Goal: Task Accomplishment & Management: Use online tool/utility

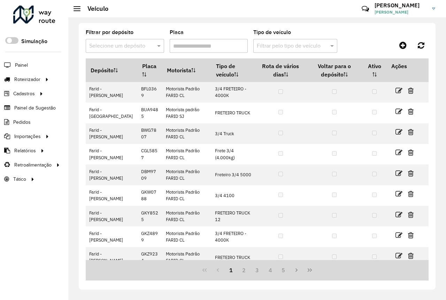
click at [72, 39] on div "Filtrar por depósito Selecione um depósito Placa Tipo de veículo Filtrar pelo t…" at bounding box center [256, 158] width 377 height 283
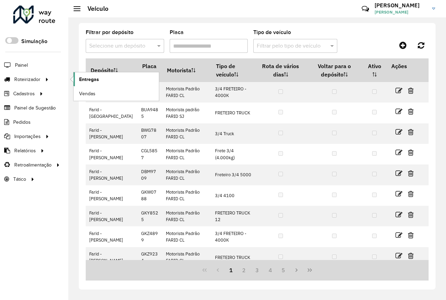
click at [83, 81] on span "Entregas" at bounding box center [89, 79] width 20 height 7
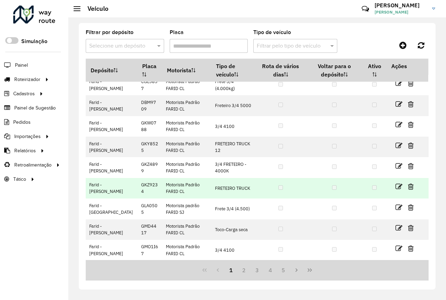
scroll to position [70, 0]
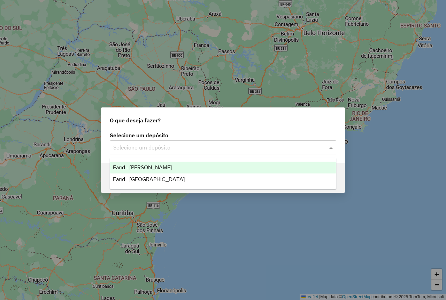
click at [164, 149] on input "text" at bounding box center [215, 148] width 205 height 8
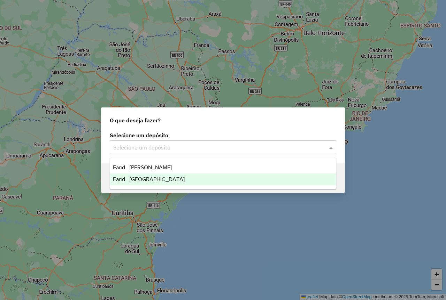
click at [214, 178] on div "Farid - [GEOGRAPHIC_DATA]" at bounding box center [223, 180] width 226 height 12
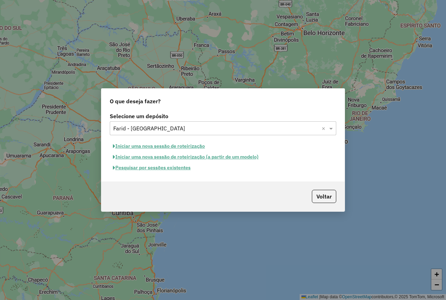
click at [146, 165] on button "Pesquisar por sessões existentes" at bounding box center [152, 168] width 84 height 11
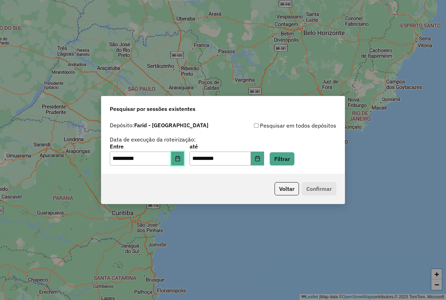
click at [180, 158] on icon "Choose Date" at bounding box center [178, 159] width 6 height 6
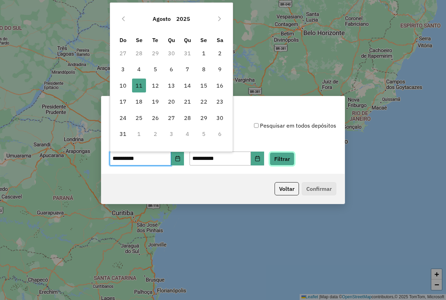
click at [294, 162] on button "Filtrar" at bounding box center [281, 158] width 25 height 13
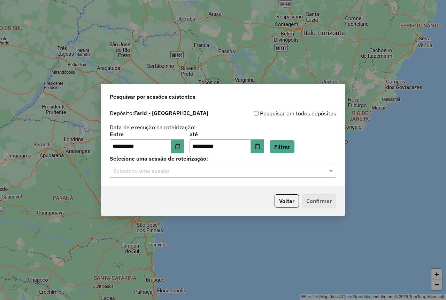
click at [199, 168] on input "text" at bounding box center [215, 171] width 205 height 8
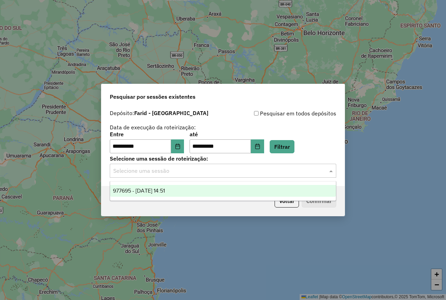
click at [195, 186] on div "977695 - 11/08/2025 14:51" at bounding box center [223, 191] width 226 height 12
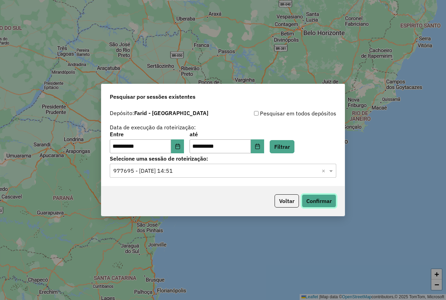
click at [315, 197] on button "Confirmar" at bounding box center [318, 201] width 34 height 13
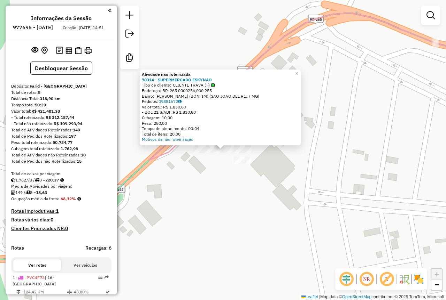
click at [250, 204] on div "Atividade não roteirizada 70314 - SUPERMERCADO ESKYNAO Tipo de cliente: CLIENTE…" at bounding box center [223, 150] width 446 height 300
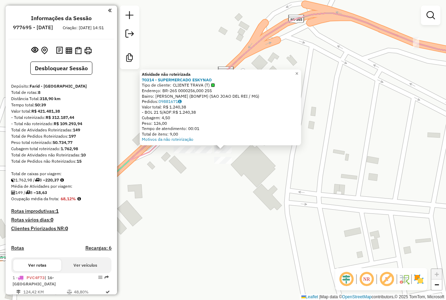
click at [244, 165] on div "Atividade não roteirizada 70314 - SUPERMERCADO ESKYNAO Tipo de cliente: CLIENTE…" at bounding box center [223, 150] width 446 height 300
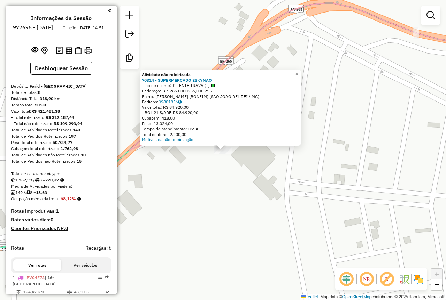
click at [226, 170] on div "Atividade não roteirizada 70314 - SUPERMERCADO ESKYNAO Tipo de cliente: CLIENTE…" at bounding box center [223, 150] width 446 height 300
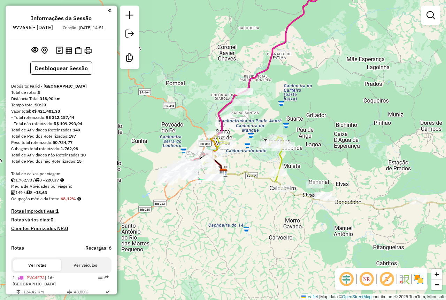
drag, startPoint x: 257, startPoint y: 202, endPoint x: 250, endPoint y: 207, distance: 9.3
click at [251, 207] on div "Janela de atendimento Grade de atendimento Capacidade Transportadoras Veículos …" at bounding box center [223, 150] width 446 height 300
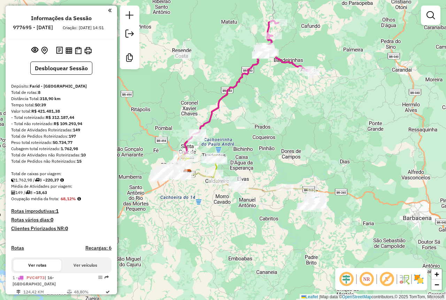
click at [236, 134] on div "Janela de atendimento Grade de atendimento Capacidade Transportadoras Veículos …" at bounding box center [223, 150] width 446 height 300
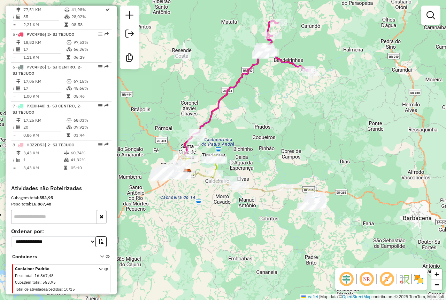
scroll to position [400, 0]
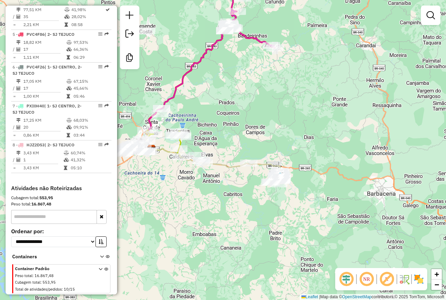
drag, startPoint x: 402, startPoint y: 219, endPoint x: 355, endPoint y: 190, distance: 55.3
click at [355, 190] on div "Janela de atendimento Grade de atendimento Capacidade Transportadoras Veículos …" at bounding box center [223, 150] width 446 height 300
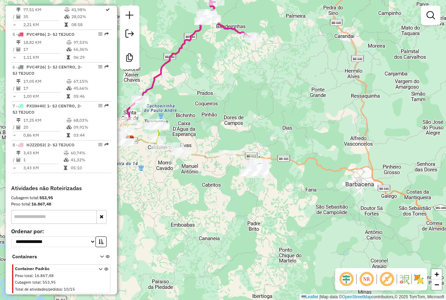
drag, startPoint x: 372, startPoint y: 199, endPoint x: 354, endPoint y: 192, distance: 19.1
click at [355, 192] on div "Janela de atendimento Grade de atendimento Capacidade Transportadoras Veículos …" at bounding box center [223, 150] width 446 height 300
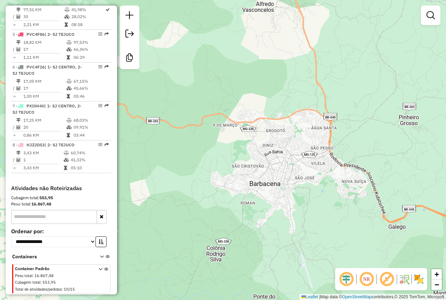
drag, startPoint x: 378, startPoint y: 181, endPoint x: 314, endPoint y: 172, distance: 64.3
click at [314, 172] on div "Janela de atendimento Grade de atendimento Capacidade Transportadoras Veículos …" at bounding box center [223, 150] width 446 height 300
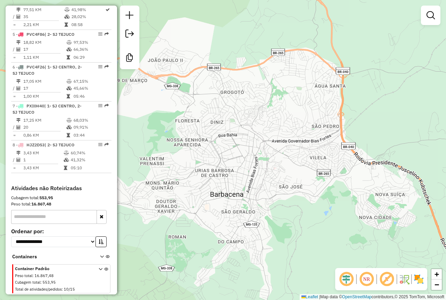
drag, startPoint x: 305, startPoint y: 171, endPoint x: 317, endPoint y: 173, distance: 12.4
click at [317, 173] on div "Janela de atendimento Grade de atendimento Capacidade Transportadoras Veículos …" at bounding box center [223, 150] width 446 height 300
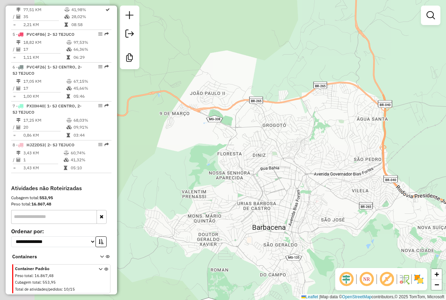
drag, startPoint x: 299, startPoint y: 125, endPoint x: 311, endPoint y: 132, distance: 14.2
click at [311, 132] on div "Janela de atendimento Grade de atendimento Capacidade Transportadoras Veículos …" at bounding box center [223, 150] width 446 height 300
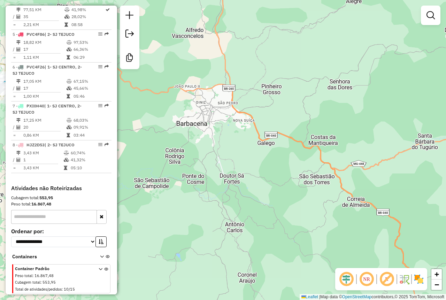
drag, startPoint x: 338, startPoint y: 96, endPoint x: 443, endPoint y: 98, distance: 105.1
click at [444, 99] on div "Janela de atendimento Grade de atendimento Capacidade Transportadoras Veículos …" at bounding box center [223, 150] width 446 height 300
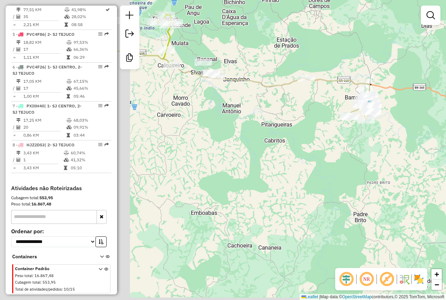
drag, startPoint x: 143, startPoint y: 132, endPoint x: 330, endPoint y: 103, distance: 188.5
click at [334, 101] on div "Janela de atendimento Grade de atendimento Capacidade Transportadoras Veículos …" at bounding box center [223, 150] width 446 height 300
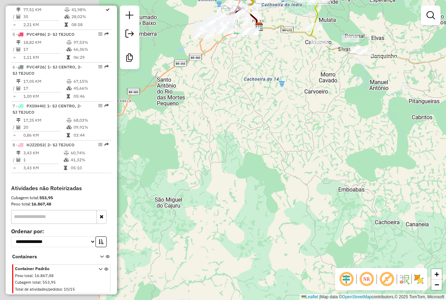
drag, startPoint x: 389, startPoint y: 139, endPoint x: 377, endPoint y: 144, distance: 12.7
click at [412, 149] on div "Janela de atendimento Grade de atendimento Capacidade Transportadoras Veículos …" at bounding box center [223, 150] width 446 height 300
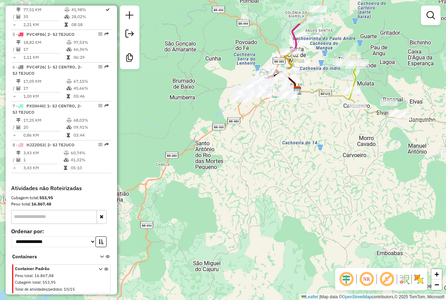
drag, startPoint x: 337, startPoint y: 115, endPoint x: 267, endPoint y: 142, distance: 74.8
click at [277, 187] on div "Janela de atendimento Grade de atendimento Capacidade Transportadoras Veículos …" at bounding box center [223, 150] width 446 height 300
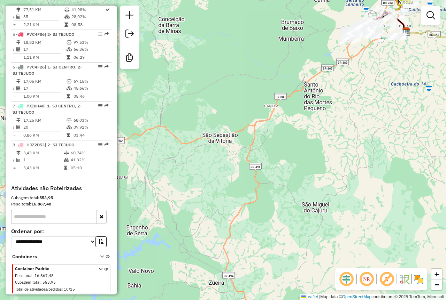
drag, startPoint x: 334, startPoint y: 129, endPoint x: 342, endPoint y: 118, distance: 13.9
click at [342, 118] on div "Janela de atendimento Grade de atendimento Capacidade Transportadoras Veículos …" at bounding box center [223, 150] width 446 height 300
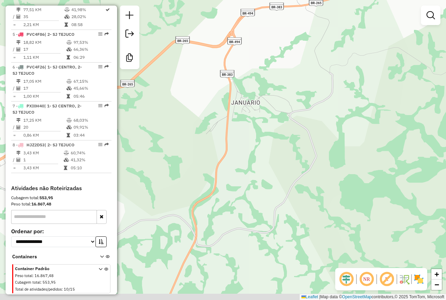
drag, startPoint x: 307, startPoint y: 150, endPoint x: 307, endPoint y: 87, distance: 63.0
click at [307, 87] on div "Janela de atendimento Grade de atendimento Capacidade Transportadoras Veículos …" at bounding box center [223, 150] width 446 height 300
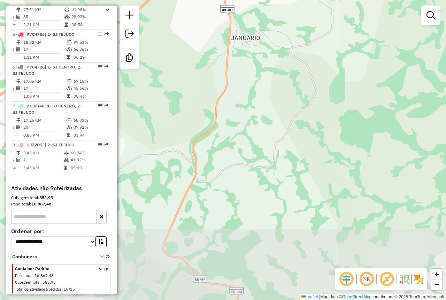
drag, startPoint x: 301, startPoint y: 166, endPoint x: 328, endPoint y: 104, distance: 67.5
click at [328, 104] on div "Janela de atendimento Grade de atendimento Capacidade Transportadoras Veículos …" at bounding box center [223, 150] width 446 height 300
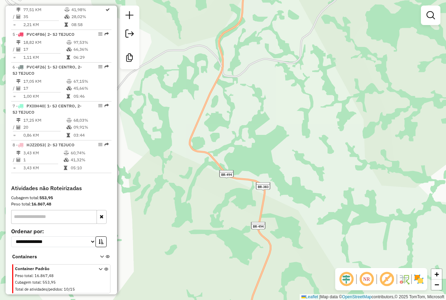
drag, startPoint x: 313, startPoint y: 174, endPoint x: 312, endPoint y: 131, distance: 43.5
click at [312, 131] on div "Janela de atendimento Grade de atendimento Capacidade Transportadoras Veículos …" at bounding box center [223, 150] width 446 height 300
drag, startPoint x: 315, startPoint y: 174, endPoint x: 310, endPoint y: 108, distance: 65.9
click at [310, 108] on div "Janela de atendimento Grade de atendimento Capacidade Transportadoras Veículos …" at bounding box center [223, 150] width 446 height 300
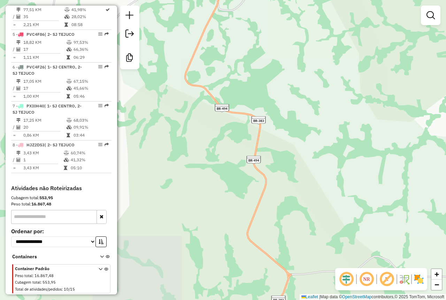
drag, startPoint x: 289, startPoint y: 210, endPoint x: 291, endPoint y: 140, distance: 70.0
click at [291, 141] on div "Janela de atendimento Grade de atendimento Capacidade Transportadoras Veículos …" at bounding box center [223, 150] width 446 height 300
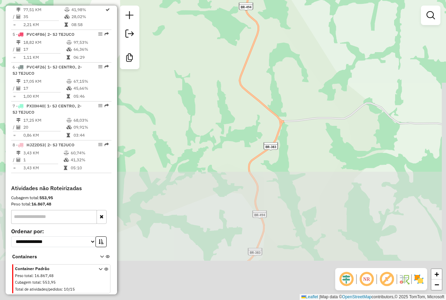
drag, startPoint x: 309, startPoint y: 163, endPoint x: 308, endPoint y: 156, distance: 7.4
click at [308, 157] on div "Janela de atendimento Grade de atendimento Capacidade Transportadoras Veículos …" at bounding box center [223, 150] width 446 height 300
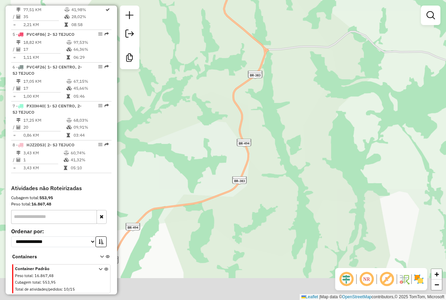
drag, startPoint x: 336, startPoint y: 224, endPoint x: 330, endPoint y: 202, distance: 22.7
click at [330, 202] on div "Janela de atendimento Grade de atendimento Capacidade Transportadoras Veículos …" at bounding box center [223, 150] width 446 height 300
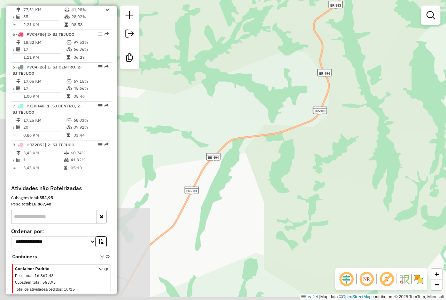
drag, startPoint x: 316, startPoint y: 242, endPoint x: 355, endPoint y: 214, distance: 48.0
click at [422, 158] on div "Janela de atendimento Grade de atendimento Capacidade Transportadoras Veículos …" at bounding box center [223, 150] width 446 height 300
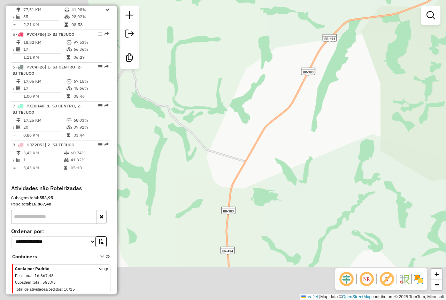
drag, startPoint x: 320, startPoint y: 234, endPoint x: 404, endPoint y: 142, distance: 124.9
click at [404, 142] on div "Janela de atendimento Grade de atendimento Capacidade Transportadoras Veículos …" at bounding box center [223, 150] width 446 height 300
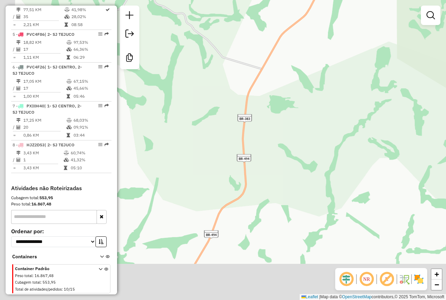
click at [341, 147] on div "Janela de atendimento Grade de atendimento Capacidade Transportadoras Veículos …" at bounding box center [223, 150] width 446 height 300
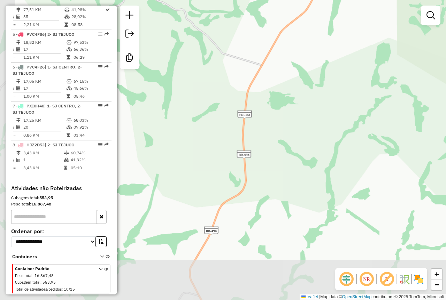
drag, startPoint x: 341, startPoint y: 223, endPoint x: 352, endPoint y: 152, distance: 72.2
click at [352, 152] on div "Janela de atendimento Grade de atendimento Capacidade Transportadoras Veículos …" at bounding box center [223, 150] width 446 height 300
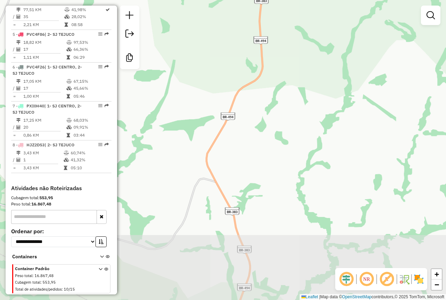
drag, startPoint x: 345, startPoint y: 184, endPoint x: 349, endPoint y: 176, distance: 8.6
click at [347, 168] on div "Janela de atendimento Grade de atendimento Capacidade Transportadoras Veículos …" at bounding box center [223, 150] width 446 height 300
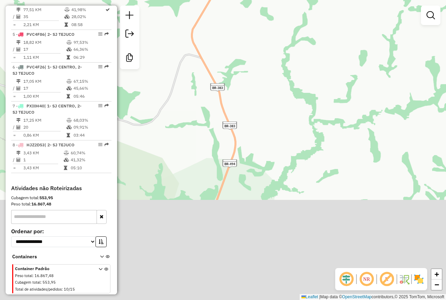
drag, startPoint x: 357, startPoint y: 234, endPoint x: 345, endPoint y: 204, distance: 32.6
click at [341, 126] on div "Janela de atendimento Grade de atendimento Capacidade Transportadoras Veículos …" at bounding box center [223, 150] width 446 height 300
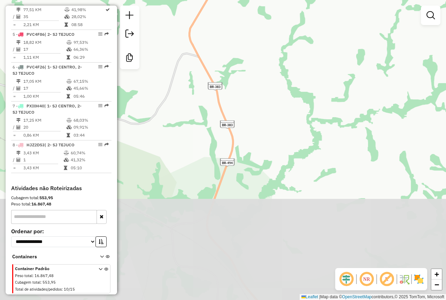
drag, startPoint x: 345, startPoint y: 204, endPoint x: 331, endPoint y: 123, distance: 82.2
click at [332, 126] on div "Janela de atendimento Grade de atendimento Capacidade Transportadoras Veículos …" at bounding box center [223, 150] width 446 height 300
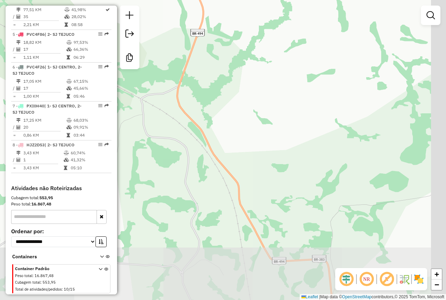
drag, startPoint x: 345, startPoint y: 228, endPoint x: 311, endPoint y: 128, distance: 105.9
click at [314, 141] on div "Janela de atendimento Grade de atendimento Capacidade Transportadoras Veículos …" at bounding box center [223, 150] width 446 height 300
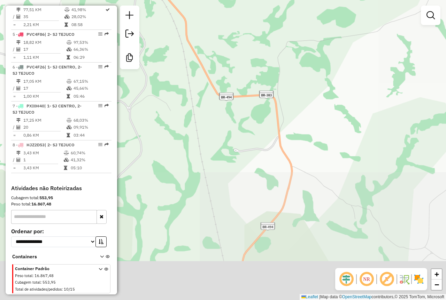
drag, startPoint x: 321, startPoint y: 212, endPoint x: 301, endPoint y: 152, distance: 63.2
click at [302, 153] on div "Janela de atendimento Grade de atendimento Capacidade Transportadoras Veículos …" at bounding box center [223, 150] width 446 height 300
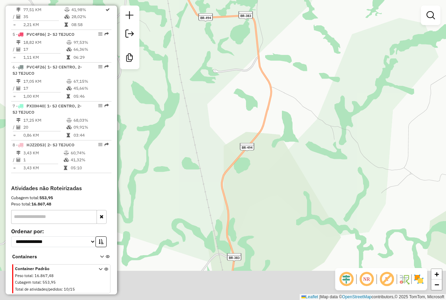
drag, startPoint x: 334, startPoint y: 214, endPoint x: 325, endPoint y: 156, distance: 58.4
click at [325, 156] on div "Janela de atendimento Grade de atendimento Capacidade Transportadoras Veículos …" at bounding box center [223, 150] width 446 height 300
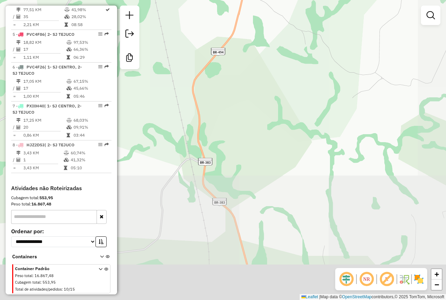
drag, startPoint x: 350, startPoint y: 266, endPoint x: 331, endPoint y: 202, distance: 66.1
click at [321, 175] on div "Janela de atendimento Grade de atendimento Capacidade Transportadoras Veículos …" at bounding box center [223, 150] width 446 height 300
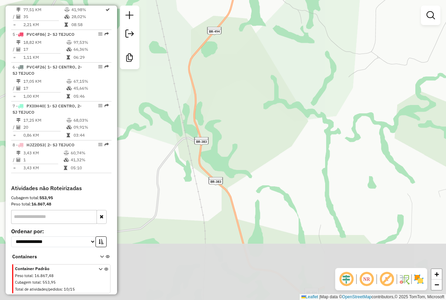
drag, startPoint x: 342, startPoint y: 243, endPoint x: 339, endPoint y: 171, distance: 71.8
click at [339, 173] on div "Janela de atendimento Grade de atendimento Capacidade Transportadoras Veículos …" at bounding box center [223, 150] width 446 height 300
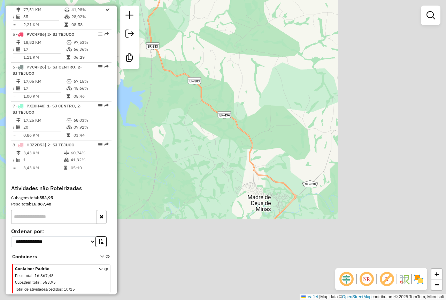
drag, startPoint x: 372, startPoint y: 215, endPoint x: 219, endPoint y: 110, distance: 185.8
click at [219, 110] on div "Janela de atendimento Grade de atendimento Capacidade Transportadoras Veículos …" at bounding box center [223, 150] width 446 height 300
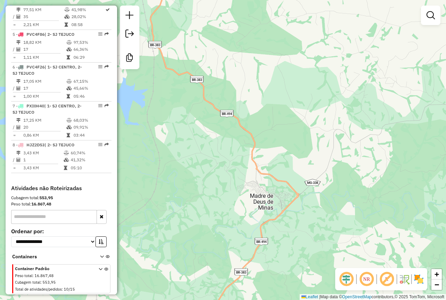
click at [263, 135] on div "Janela de atendimento Grade de atendimento Capacidade Transportadoras Veículos …" at bounding box center [223, 150] width 446 height 300
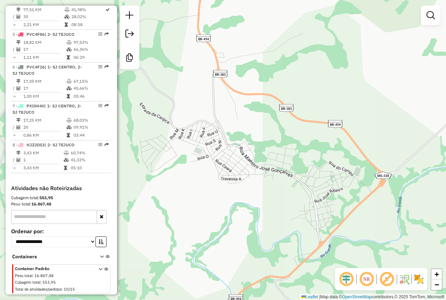
drag, startPoint x: 197, startPoint y: 184, endPoint x: 285, endPoint y: 194, distance: 88.9
click at [286, 194] on div "Janela de atendimento Grade de atendimento Capacidade Transportadoras Veículos …" at bounding box center [223, 150] width 446 height 300
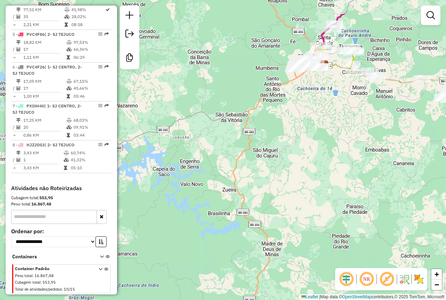
drag, startPoint x: 314, startPoint y: 145, endPoint x: 280, endPoint y: 193, distance: 58.8
click at [280, 193] on div "Janela de atendimento Grade de atendimento Capacidade Transportadoras Veículos …" at bounding box center [223, 150] width 446 height 300
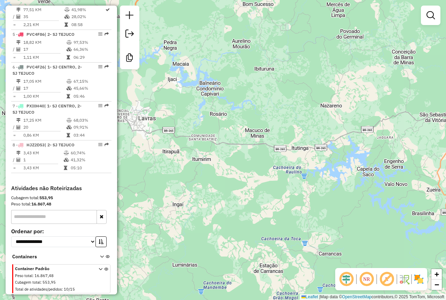
drag, startPoint x: 173, startPoint y: 240, endPoint x: 410, endPoint y: 237, distance: 237.4
click at [410, 237] on div "Janela de atendimento Grade de atendimento Capacidade Transportadoras Veículos …" at bounding box center [223, 150] width 446 height 300
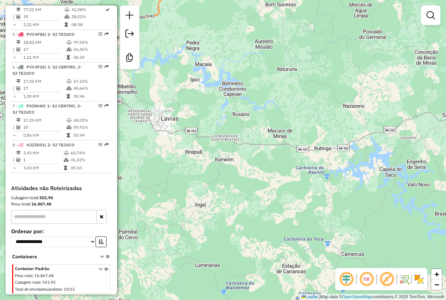
drag, startPoint x: 413, startPoint y: 237, endPoint x: 424, endPoint y: 236, distance: 11.5
click at [416, 237] on div "Janela de atendimento Grade de atendimento Capacidade Transportadoras Veículos …" at bounding box center [223, 150] width 446 height 300
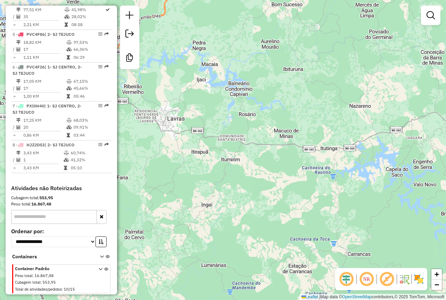
drag, startPoint x: 424, startPoint y: 236, endPoint x: 429, endPoint y: 236, distance: 4.9
click at [428, 236] on div "Janela de atendimento Grade de atendimento Capacidade Transportadoras Veículos …" at bounding box center [223, 150] width 446 height 300
click at [430, 236] on div "Janela de atendimento Grade de atendimento Capacidade Transportadoras Veículos …" at bounding box center [223, 150] width 446 height 300
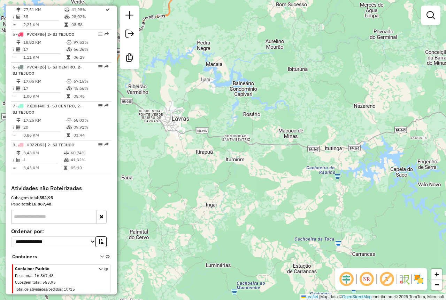
click at [430, 236] on div "Janela de atendimento Grade de atendimento Capacidade Transportadoras Veículos …" at bounding box center [223, 150] width 446 height 300
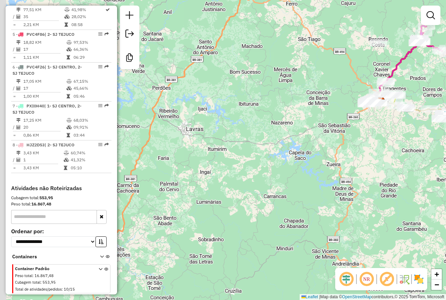
drag
click at [218, 172] on div "Janela de atendimento Grade de atendimento Capacidade Transportadoras Veículos …" at bounding box center [223, 150] width 446 height 300
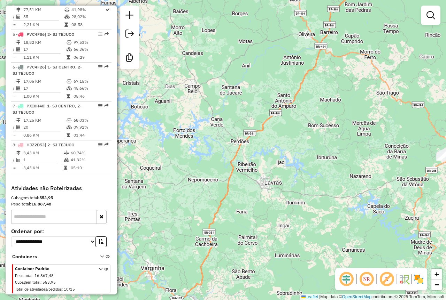
click at [254, 209] on div "Janela de atendimento Grade de atendimento Capacidade Transportadoras Veículos …" at bounding box center [223, 150] width 446 height 300
click at [247, 203] on div "Janela de atendimento Grade de atendimento Capacidade Transportadoras Veículos …" at bounding box center [223, 150] width 446 height 300
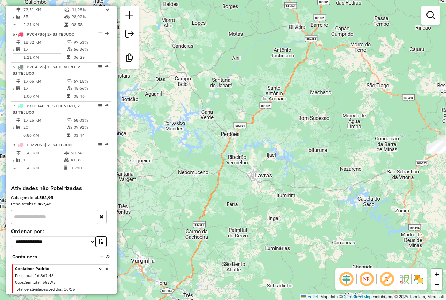
click at [239, 195] on div "Janela de atendimento Grade de atendimento Capacidade Transportadoras Veículos …" at bounding box center [223, 150] width 446 height 300
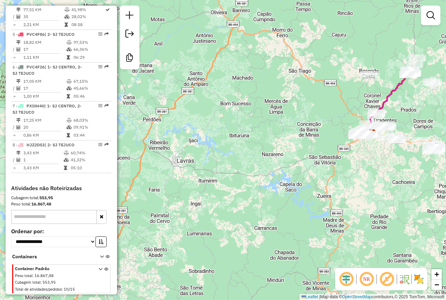
click at [172, 173] on div "Janela de atendimento Grade de atendimento Capacidade Transportadoras Veículos …" at bounding box center [223, 150] width 446 height 300
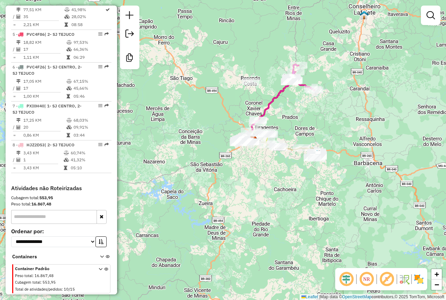
click at [252, 204] on div "Janela de atendimento Grade de atendimento Capacidade Transportadoras Veículos …" at bounding box center [223, 150] width 446 height 300
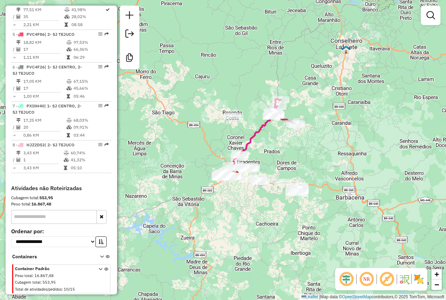
click at [184, 153] on div "Janela de atendimento Grade de atendimento Capacidade Transportadoras Veículos …" at bounding box center [223, 150] width 446 height 300
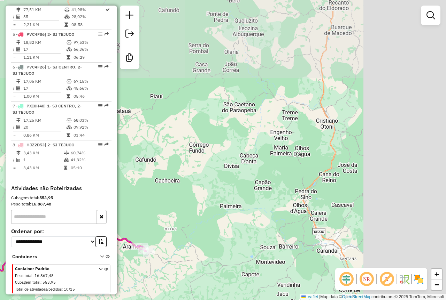
click at [133, 208] on div "Janela de atendimento Grade de atendimento Capacidade Transportadoras Veículos …" at bounding box center [223, 150] width 446 height 300
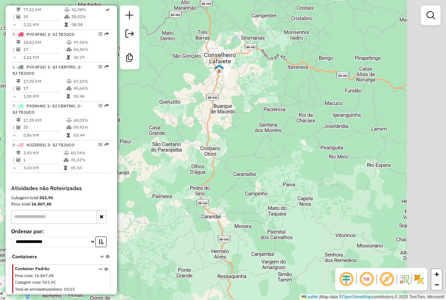
drag, startPoint x: 363, startPoint y: 86, endPoint x: 318, endPoint y: 84, distance: 45.3
click at [318, 84] on div "Janela de atendimento Grade de atendimento Capacidade Transportadoras Veículos …" at bounding box center [223, 150] width 446 height 300
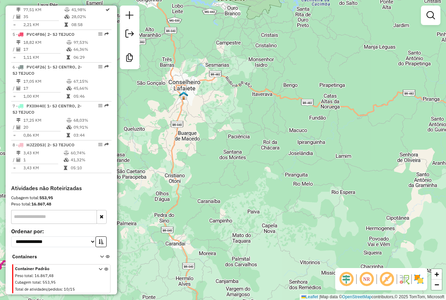
drag, startPoint x: 362, startPoint y: 101, endPoint x: 333, endPoint y: 128, distance: 39.9
click at [333, 128] on div "Janela de atendimento Grade de atendimento Capacidade Transportadoras Veículos …" at bounding box center [223, 150] width 446 height 300
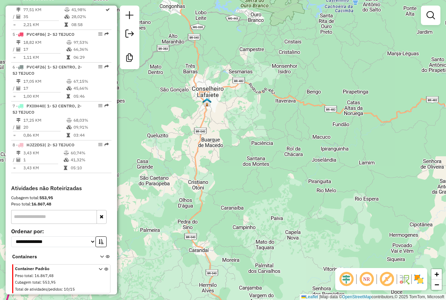
drag, startPoint x: 308, startPoint y: 114, endPoint x: 329, endPoint y: 120, distance: 21.6
click at [329, 120] on div "Janela de atendimento Grade de atendimento Capacidade Transportadoras Veículos …" at bounding box center [223, 150] width 446 height 300
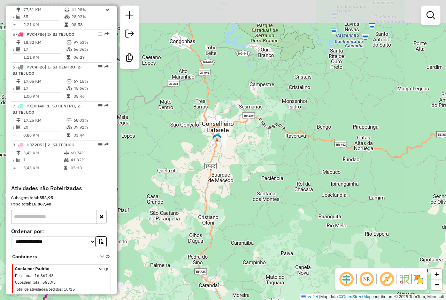
drag, startPoint x: 315, startPoint y: 108, endPoint x: 325, endPoint y: 144, distance: 37.2
click at [325, 144] on div "Janela de atendimento Grade de atendimento Capacidade Transportadoras Veículos …" at bounding box center [223, 150] width 446 height 300
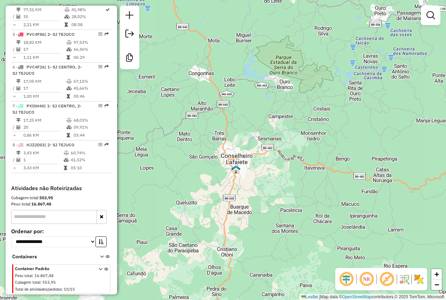
drag, startPoint x: 293, startPoint y: 117, endPoint x: 312, endPoint y: 151, distance: 38.9
click at [312, 151] on div "Janela de atendimento Grade de atendimento Capacidade Transportadoras Veículos …" at bounding box center [223, 150] width 446 height 300
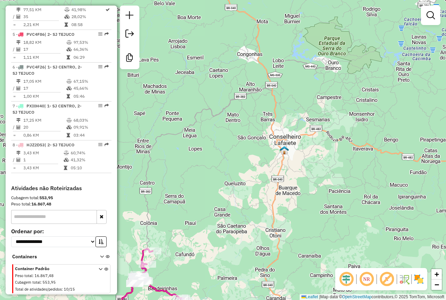
drag, startPoint x: 284, startPoint y: 120, endPoint x: 308, endPoint y: 39, distance: 84.2
click at [308, 39] on div "Janela de atendimento Grade de atendimento Capacidade Transportadoras Veículos …" at bounding box center [223, 150] width 446 height 300
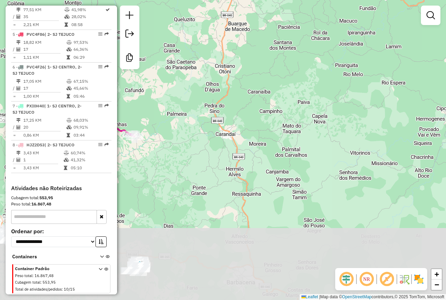
drag, startPoint x: 334, startPoint y: 135, endPoint x: 307, endPoint y: 28, distance: 109.8
click at [307, 28] on div "Janela de atendimento Grade de atendimento Capacidade Transportadoras Veículos …" at bounding box center [223, 150] width 446 height 300
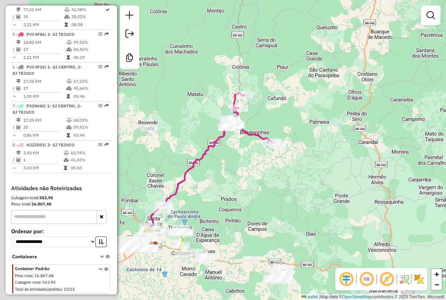
drag, startPoint x: 286, startPoint y: 69, endPoint x: 425, endPoint y: 77, distance: 138.4
click at [425, 77] on div "Janela de atendimento Grade de atendimento Capacidade Transportadoras Veículos …" at bounding box center [223, 150] width 446 height 300
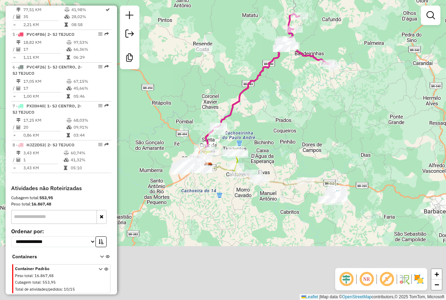
drag, startPoint x: 352, startPoint y: 189, endPoint x: 404, endPoint y: 116, distance: 89.5
click at [407, 109] on div "Janela de atendimento Grade de atendimento Capacidade Transportadoras Veículos …" at bounding box center [223, 150] width 446 height 300
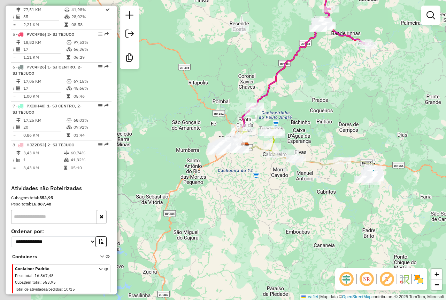
drag, startPoint x: 364, startPoint y: 159, endPoint x: 399, endPoint y: 142, distance: 38.8
click at [401, 139] on div "Janela de atendimento Grade de atendimento Capacidade Transportadoras Veículos …" at bounding box center [223, 150] width 446 height 300
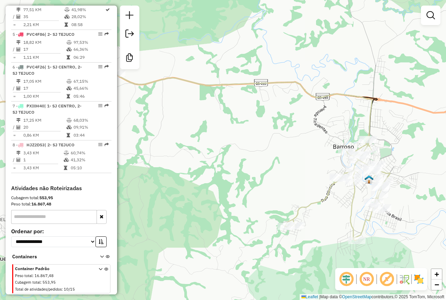
drag, startPoint x: 251, startPoint y: 145, endPoint x: 346, endPoint y: 145, distance: 95.4
click at [346, 145] on div "Janela de atendimento Grade de atendimento Capacidade Transportadoras Veículos …" at bounding box center [223, 150] width 446 height 300
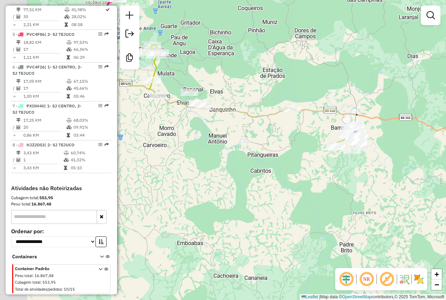
drag, startPoint x: 202, startPoint y: 138, endPoint x: 299, endPoint y: 137, distance: 96.8
click at [299, 137] on div "Janela de atendimento Grade de atendimento Capacidade Transportadoras Veículos …" at bounding box center [223, 150] width 446 height 300
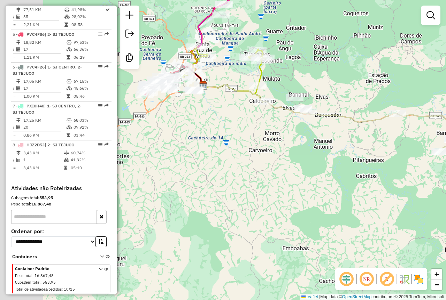
drag, startPoint x: 207, startPoint y: 128, endPoint x: 281, endPoint y: 135, distance: 74.7
click at [281, 135] on div "Janela de atendimento Grade de atendimento Capacidade Transportadoras Veículos …" at bounding box center [223, 150] width 446 height 300
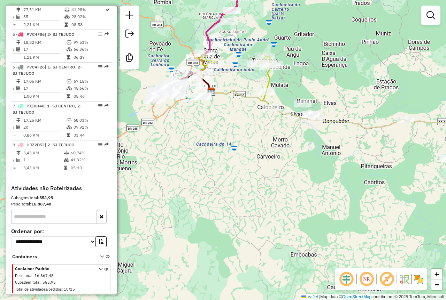
drag, startPoint x: 198, startPoint y: 103, endPoint x: 228, endPoint y: 134, distance: 43.3
click at [228, 134] on div "Janela de atendimento Grade de atendimento Capacidade Transportadoras Veículos …" at bounding box center [223, 150] width 446 height 300
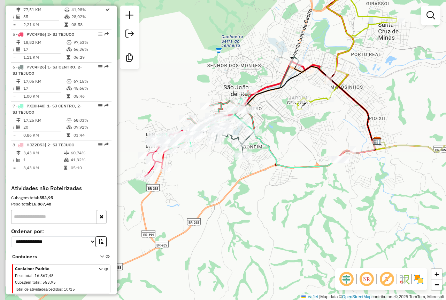
drag, startPoint x: 260, startPoint y: 149, endPoint x: 284, endPoint y: 144, distance: 24.3
click at [284, 144] on div "Janela de atendimento Grade de atendimento Capacidade Transportadoras Veículos …" at bounding box center [223, 150] width 446 height 300
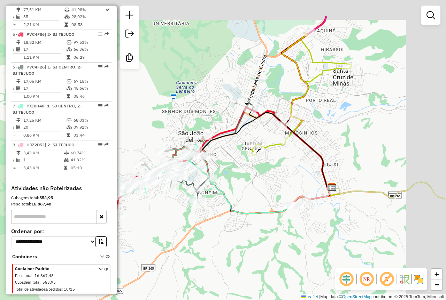
drag, startPoint x: 316, startPoint y: 119, endPoint x: 270, endPoint y: 165, distance: 64.7
click at [270, 165] on div "Janela de atendimento Grade de atendimento Capacidade Transportadoras Veículos …" at bounding box center [223, 150] width 446 height 300
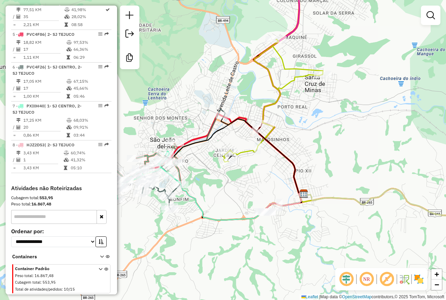
drag, startPoint x: 321, startPoint y: 136, endPoint x: 292, endPoint y: 142, distance: 29.6
click at [292, 142] on div "Janela de atendimento Grade de atendimento Capacidade Transportadoras Veículos …" at bounding box center [223, 150] width 446 height 300
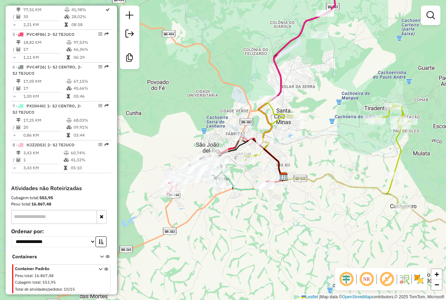
drag, startPoint x: 311, startPoint y: 133, endPoint x: 304, endPoint y: 136, distance: 8.4
click at [299, 138] on div "Janela de atendimento Grade de atendimento Capacidade Transportadoras Veículos …" at bounding box center [223, 150] width 446 height 300
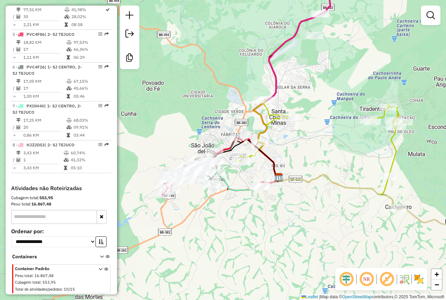
drag, startPoint x: 326, startPoint y: 109, endPoint x: 305, endPoint y: 145, distance: 41.8
click at [305, 144] on div "Janela de atendimento Grade de atendimento Capacidade Transportadoras Veículos …" at bounding box center [223, 150] width 446 height 300
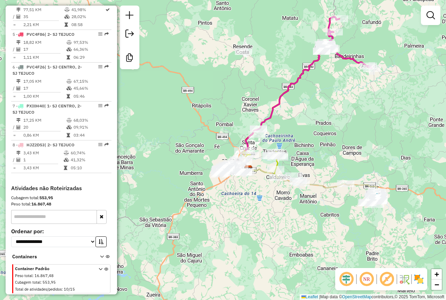
drag, startPoint x: 341, startPoint y: 113, endPoint x: 296, endPoint y: 126, distance: 46.8
click at [296, 126] on div "Janela de atendimento Grade de atendimento Capacidade Transportadoras Veículos …" at bounding box center [223, 150] width 446 height 300
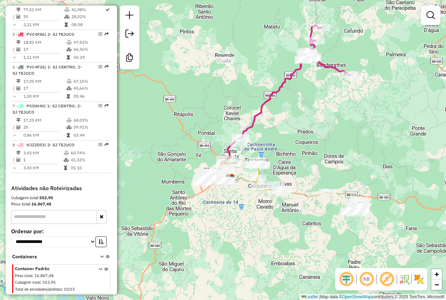
drag, startPoint x: 338, startPoint y: 110, endPoint x: 316, endPoint y: 125, distance: 26.5
click at [316, 124] on div "Janela de atendimento Grade de atendimento Capacidade Transportadoras Veículos …" at bounding box center [223, 150] width 446 height 300
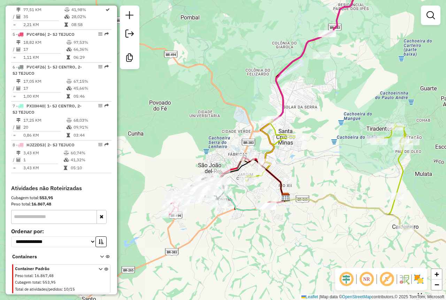
click at [273, 168] on div "Janela de atendimento Grade de atendimento Capacidade Transportadoras Veículos …" at bounding box center [223, 150] width 446 height 300
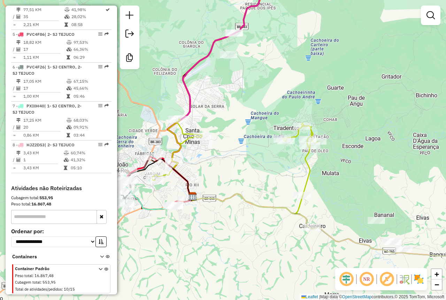
drag, startPoint x: 367, startPoint y: 185, endPoint x: 291, endPoint y: 128, distance: 94.3
click at [291, 128] on div "Janela de atendimento Grade de atendimento Capacidade Transportadoras Veículos …" at bounding box center [223, 150] width 446 height 300
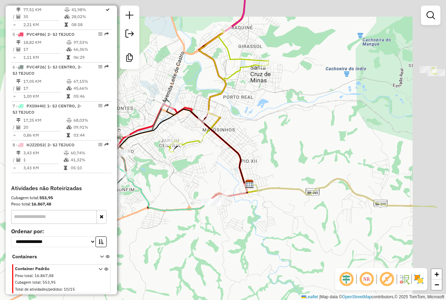
drag, startPoint x: 277, startPoint y: 109, endPoint x: 290, endPoint y: 125, distance: 20.8
click at [237, 130] on div "Janela de atendimento Grade de atendimento Capacidade Transportadoras Veículos …" at bounding box center [223, 150] width 446 height 300
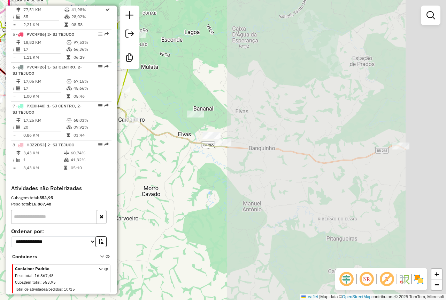
drag, startPoint x: 421, startPoint y: 137, endPoint x: 183, endPoint y: 76, distance: 246.2
click at [183, 76] on div "Janela de atendimento Grade de atendimento Capacidade Transportadoras Veículos …" at bounding box center [223, 150] width 446 height 300
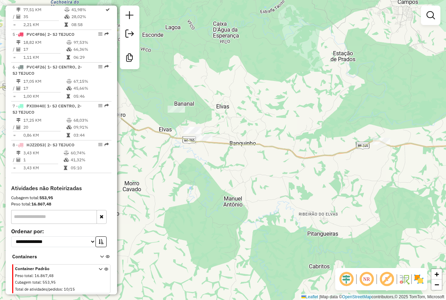
drag, startPoint x: 281, startPoint y: 89, endPoint x: 206, endPoint y: 88, distance: 74.8
click at [203, 87] on div "Janela de atendimento Grade de atendimento Capacidade Transportadoras Veículos …" at bounding box center [223, 150] width 446 height 300
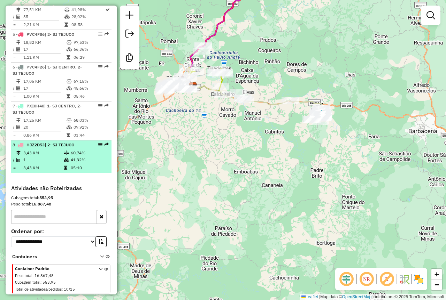
click at [52, 160] on td "1" at bounding box center [43, 160] width 40 height 7
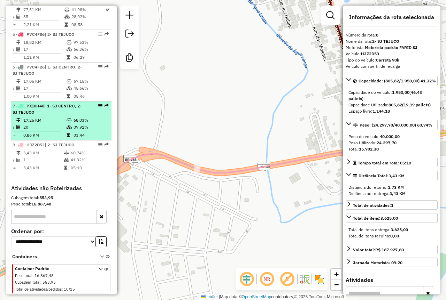
click at [52, 128] on td "20" at bounding box center [44, 127] width 43 height 7
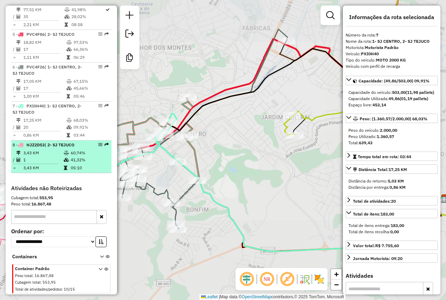
click at [55, 152] on td "3,43 KM" at bounding box center [43, 153] width 40 height 7
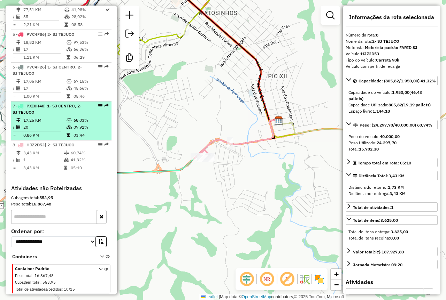
click at [38, 122] on td "17,25 KM" at bounding box center [44, 120] width 43 height 7
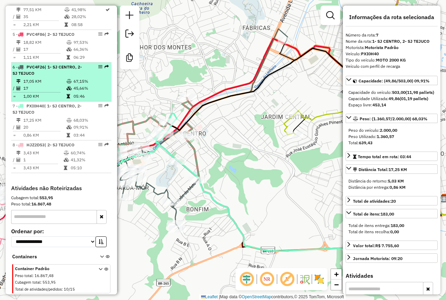
click at [44, 91] on td "17" at bounding box center [44, 88] width 43 height 7
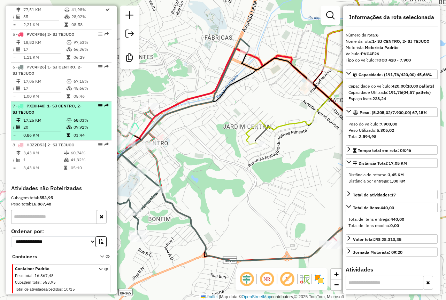
click at [53, 117] on li "7 - PXI0H40 | 1- SJ CENTRO, 2- SJ TEJUCO 17,25 KM 68,03% / 20 09,91% = 0,86 KM …" at bounding box center [61, 121] width 100 height 39
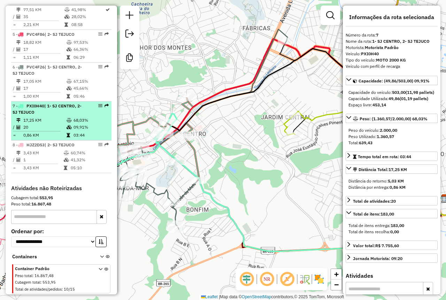
click at [53, 117] on li "7 - PXI0H40 | 1- SJ CENTRO, 2- SJ TEJUCO 17,25 KM 68,03% / 20 09,91% = 0,86 KM …" at bounding box center [61, 121] width 100 height 39
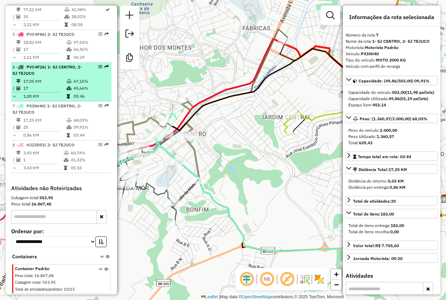
click at [51, 97] on td "1,00 KM" at bounding box center [44, 96] width 43 height 7
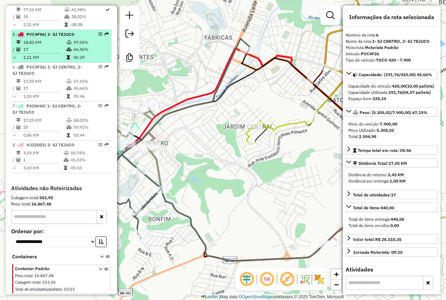
click at [53, 40] on td "18,82 KM" at bounding box center [44, 42] width 43 height 7
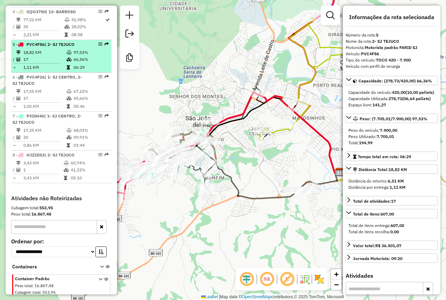
scroll to position [365, 0]
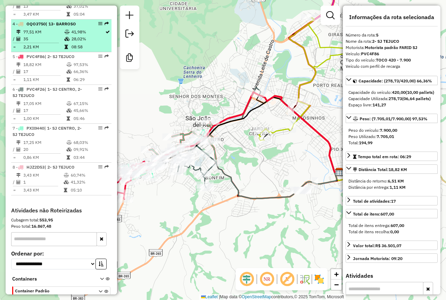
click at [48, 27] on div "4 - OQO3750 | 13- BARROSO" at bounding box center [50, 24] width 74 height 6
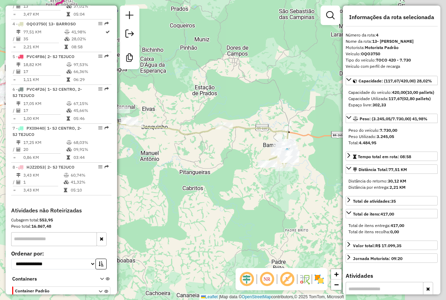
drag, startPoint x: 176, startPoint y: 91, endPoint x: 139, endPoint y: 80, distance: 39.5
click at [139, 80] on div "Janela de atendimento Grade de atendimento Capacidade Transportadoras Veículos …" at bounding box center [223, 150] width 446 height 300
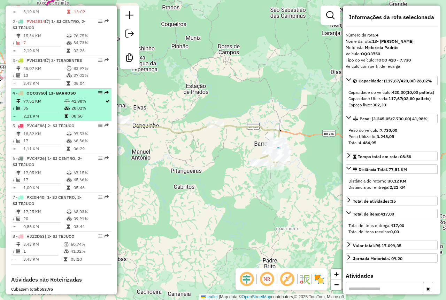
scroll to position [295, 0]
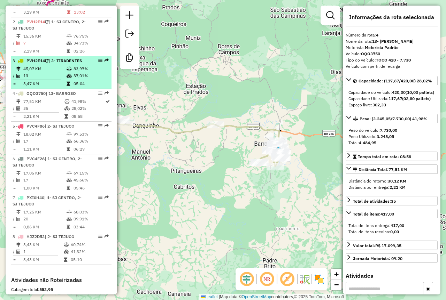
click at [63, 64] on div "3 - PVH2E14 | 3- TIRADENTES" at bounding box center [50, 61] width 74 height 6
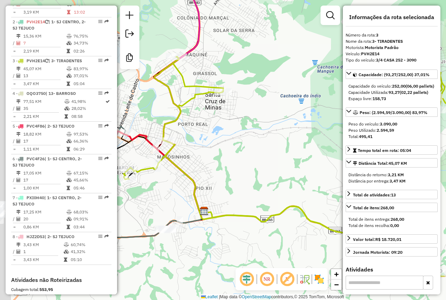
drag, startPoint x: 196, startPoint y: 139, endPoint x: 262, endPoint y: 155, distance: 68.1
click at [262, 155] on div "Janela de atendimento Grade de atendimento Capacidade Transportadoras Veículos …" at bounding box center [223, 150] width 446 height 300
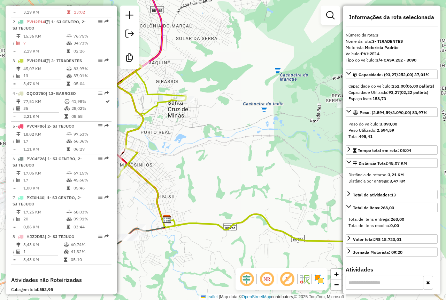
drag, startPoint x: 255, startPoint y: 140, endPoint x: 218, endPoint y: 148, distance: 37.5
click at [219, 148] on div "Janela de atendimento Grade de atendimento Capacidade Transportadoras Veículos …" at bounding box center [223, 150] width 446 height 300
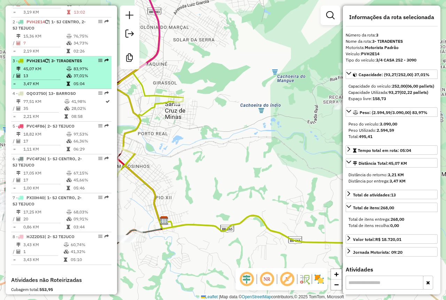
drag, startPoint x: 97, startPoint y: 87, endPoint x: 88, endPoint y: 70, distance: 19.3
click at [97, 79] on td "37,01%" at bounding box center [90, 75] width 35 height 7
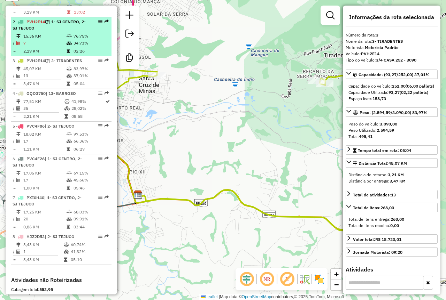
click at [74, 47] on td "34,73%" at bounding box center [90, 43] width 35 height 7
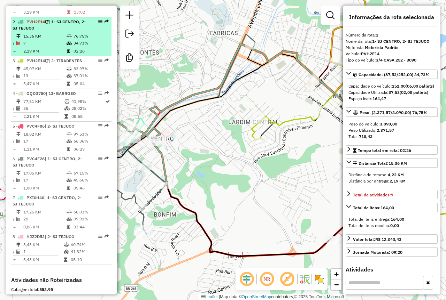
click at [45, 24] on span "PVH2E14" at bounding box center [35, 21] width 18 height 5
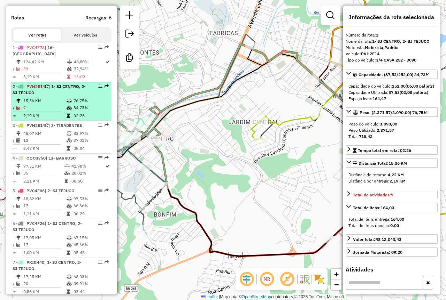
scroll to position [226, 0]
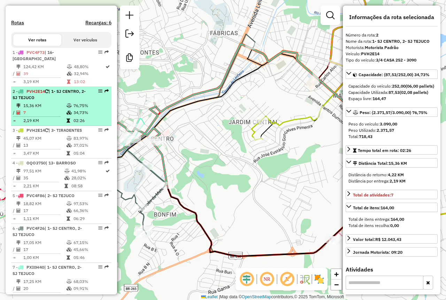
click at [60, 124] on td "2,19 KM" at bounding box center [44, 120] width 43 height 7
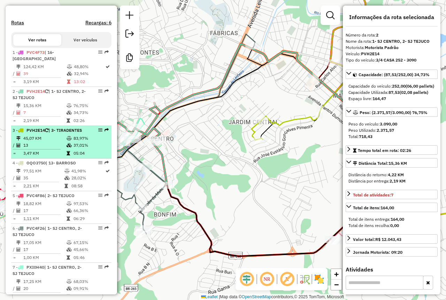
click at [59, 134] on div "3 - PVH2E14 | 3- TIRADENTES" at bounding box center [50, 130] width 74 height 6
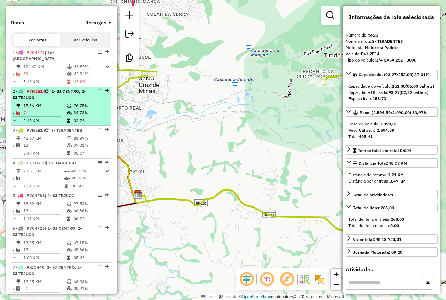
click at [45, 101] on div "2 - PVH2E14 | 1- SJ CENTRO, 2- SJ TEJUCO" at bounding box center [50, 94] width 74 height 13
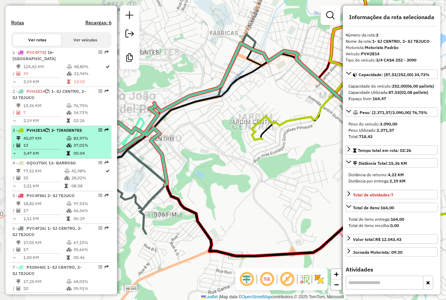
click at [52, 147] on li "3 - PVH2E14 | 3- TIRADENTES 45,07 KM 83,97% / 13 37,01% = 3,47 KM 05:04" at bounding box center [61, 142] width 100 height 33
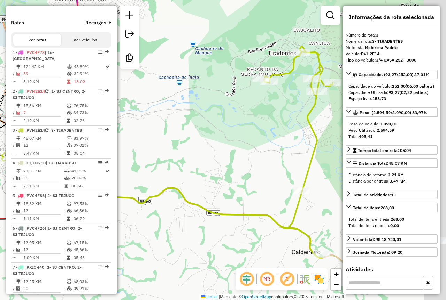
drag, startPoint x: 196, startPoint y: 145, endPoint x: 155, endPoint y: 147, distance: 40.4
click at [139, 143] on div "Janela de atendimento Grade de atendimento Capacidade Transportadoras Veículos …" at bounding box center [223, 150] width 446 height 300
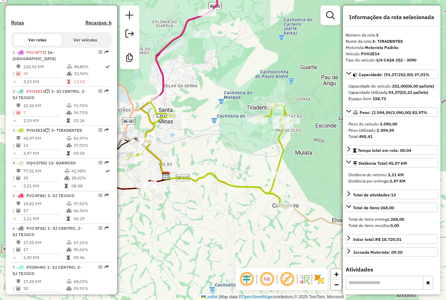
drag, startPoint x: 199, startPoint y: 153, endPoint x: 223, endPoint y: 156, distance: 24.5
click at [223, 156] on div "Janela de atendimento Grade de atendimento Capacidade Transportadoras Veículos …" at bounding box center [223, 150] width 446 height 300
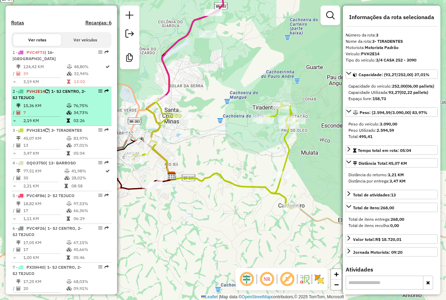
click at [59, 116] on td "7" at bounding box center [44, 112] width 43 height 7
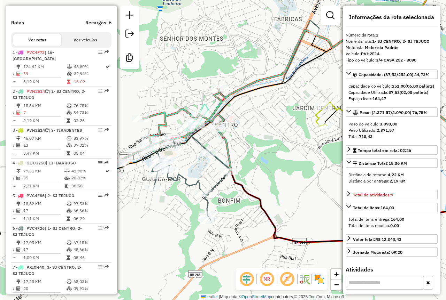
drag, startPoint x: 317, startPoint y: 166, endPoint x: 376, endPoint y: 151, distance: 60.2
click at [376, 151] on hb-router-mapa "Informações da Sessão 977695 - [DATE] Criação: [DATE] 14:51 Desbloquear Sessão …" at bounding box center [223, 150] width 446 height 300
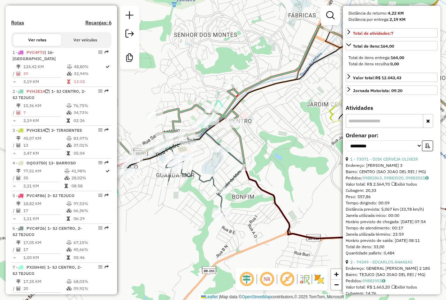
scroll to position [174, 0]
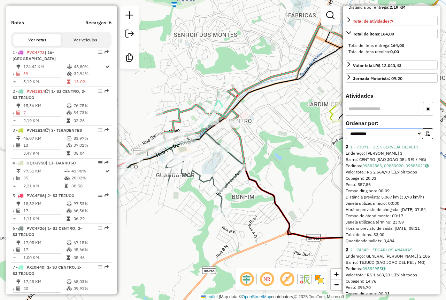
click at [394, 139] on select "**********" at bounding box center [383, 133] width 77 height 11
select select "*********"
click at [345, 135] on select "**********" at bounding box center [383, 133] width 77 height 11
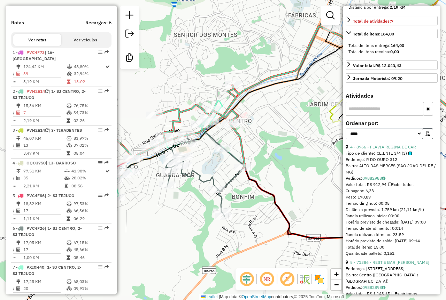
click at [428, 139] on button "button" at bounding box center [427, 133] width 11 height 11
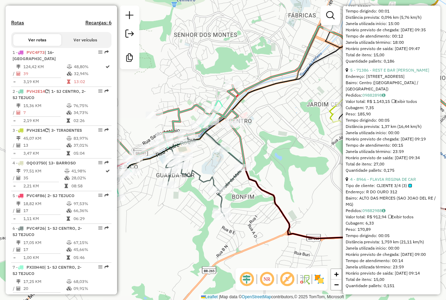
scroll to position [835, 0]
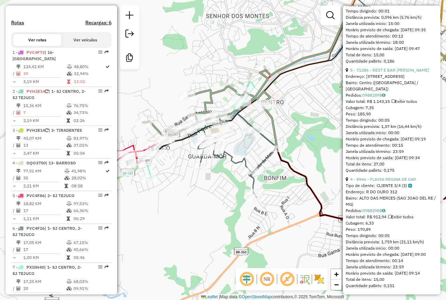
drag, startPoint x: 276, startPoint y: 171, endPoint x: 318, endPoint y: 142, distance: 50.7
click at [318, 142] on div "Janela de atendimento Grade de atendimento Capacidade Transportadoras Veículos …" at bounding box center [223, 150] width 446 height 300
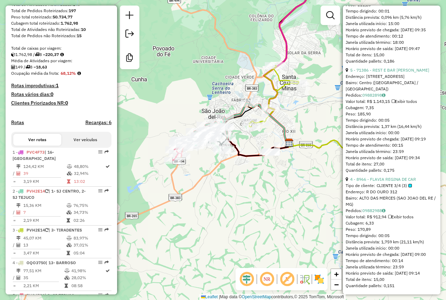
scroll to position [17, 0]
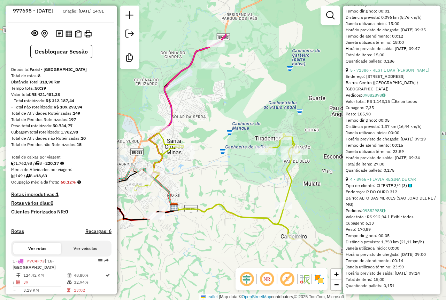
drag, startPoint x: 298, startPoint y: 116, endPoint x: 176, endPoint y: 196, distance: 146.0
click at [176, 196] on div "Janela de atendimento Grade de atendimento Capacidade Transportadoras Veículos …" at bounding box center [223, 150] width 446 height 300
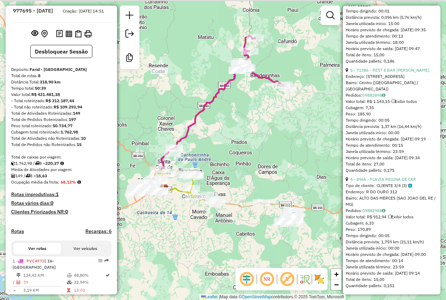
drag, startPoint x: 275, startPoint y: 139, endPoint x: 257, endPoint y: 141, distance: 18.9
click at [257, 141] on div "Janela de atendimento Grade de atendimento Capacidade Transportadoras Veículos …" at bounding box center [223, 150] width 446 height 300
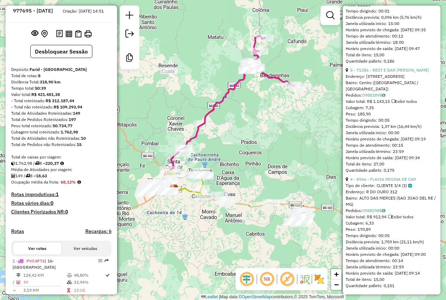
drag, startPoint x: 259, startPoint y: 159, endPoint x: 269, endPoint y: 159, distance: 9.7
click at [269, 159] on div "Janela de atendimento Grade de atendimento Capacidade Transportadoras Veículos …" at bounding box center [223, 150] width 446 height 300
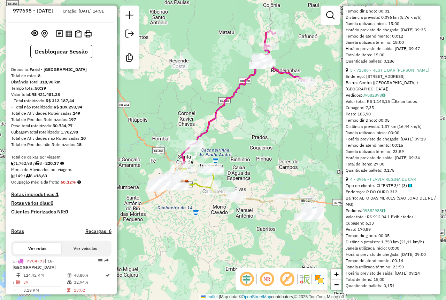
drag, startPoint x: 242, startPoint y: 159, endPoint x: 253, endPoint y: 154, distance: 11.8
click at [253, 154] on div "Janela de atendimento Grade de atendimento Capacidade Transportadoras Veículos …" at bounding box center [223, 150] width 446 height 300
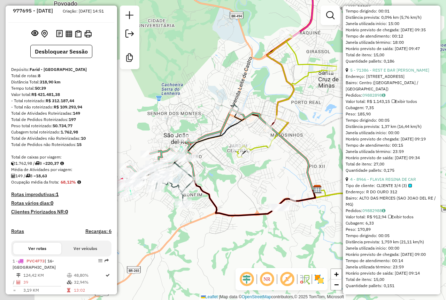
drag, startPoint x: 176, startPoint y: 173, endPoint x: 214, endPoint y: 164, distance: 38.4
click at [214, 164] on div "Janela de atendimento Grade de atendimento Capacidade Transportadoras Veículos …" at bounding box center [223, 150] width 446 height 300
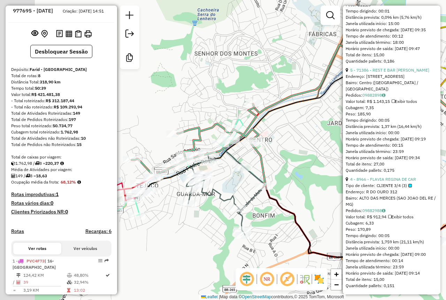
drag, startPoint x: 280, startPoint y: 164, endPoint x: 305, endPoint y: 161, distance: 25.6
click at [305, 161] on div "Janela de atendimento Grade de atendimento Capacidade Transportadoras Veículos …" at bounding box center [223, 150] width 446 height 300
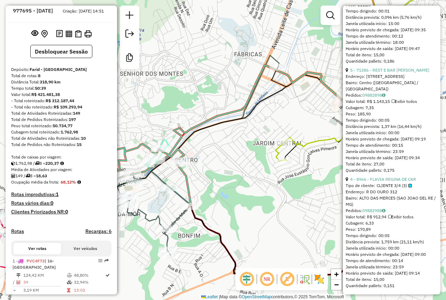
drag, startPoint x: 302, startPoint y: 165, endPoint x: 228, endPoint y: 185, distance: 77.2
click at [228, 185] on div "Janela de atendimento Grade de atendimento Capacidade Transportadoras Veículos …" at bounding box center [223, 150] width 446 height 300
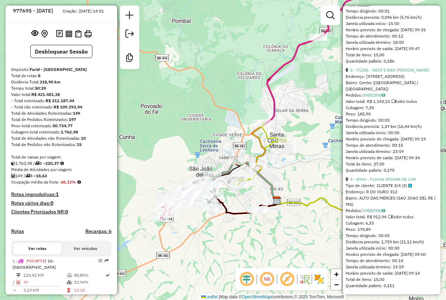
drag, startPoint x: 304, startPoint y: 99, endPoint x: 264, endPoint y: 126, distance: 48.2
click at [264, 126] on div "Janela de atendimento Grade de atendimento Capacidade Transportadoras Veículos …" at bounding box center [223, 150] width 446 height 300
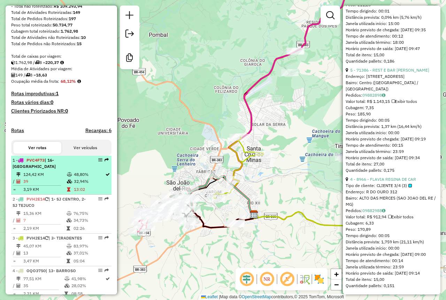
scroll to position [121, 0]
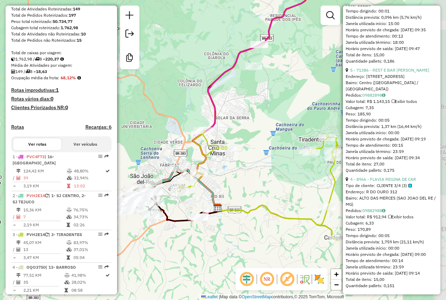
drag, startPoint x: 265, startPoint y: 66, endPoint x: 211, endPoint y: 90, distance: 59.1
click at [211, 90] on icon at bounding box center [250, 101] width 115 height 214
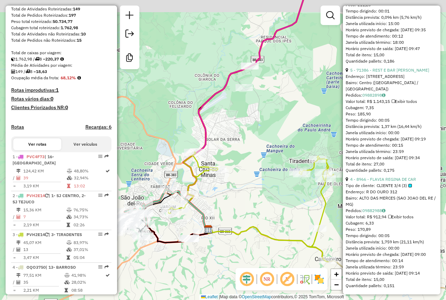
drag, startPoint x: 313, startPoint y: 108, endPoint x: 304, endPoint y: 130, distance: 23.5
click at [304, 130] on div "Janela de atendimento Grade de atendimento Capacidade Transportadoras Veículos …" at bounding box center [223, 150] width 446 height 300
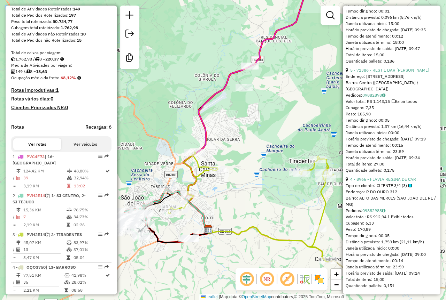
drag, startPoint x: 257, startPoint y: 104, endPoint x: 240, endPoint y: 131, distance: 31.3
click at [218, 142] on div "Janela de atendimento Grade de atendimento Capacidade Transportadoras Veículos …" at bounding box center [223, 150] width 446 height 300
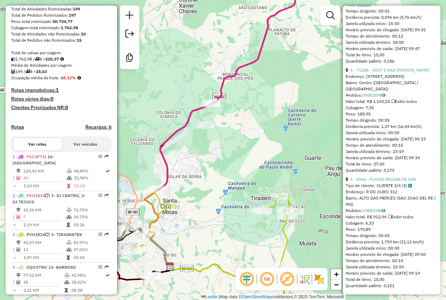
drag, startPoint x: 296, startPoint y: 100, endPoint x: 244, endPoint y: 172, distance: 88.5
click at [241, 175] on div "Janela de atendimento Grade de atendimento Capacidade Transportadoras Veículos …" at bounding box center [223, 150] width 446 height 300
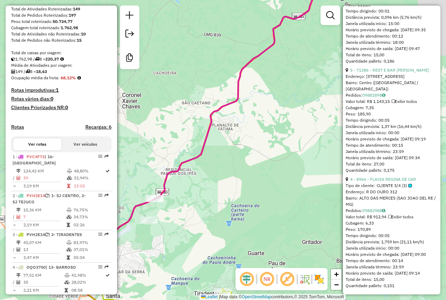
drag, startPoint x: 264, startPoint y: 135, endPoint x: 262, endPoint y: 168, distance: 33.5
click at [262, 168] on div "Janela de atendimento Grade de atendimento Capacidade Transportadoras Veículos …" at bounding box center [223, 150] width 446 height 300
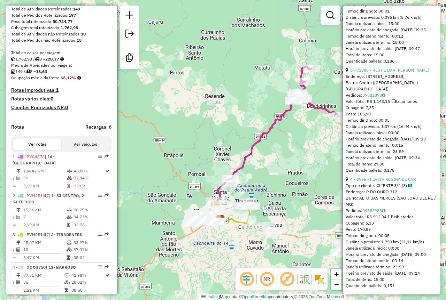
drag, startPoint x: 297, startPoint y: 152, endPoint x: 282, endPoint y: 141, distance: 17.7
click at [274, 167] on div "Janela de atendimento Grade de atendimento Capacidade Transportadoras Veículos …" at bounding box center [223, 150] width 446 height 300
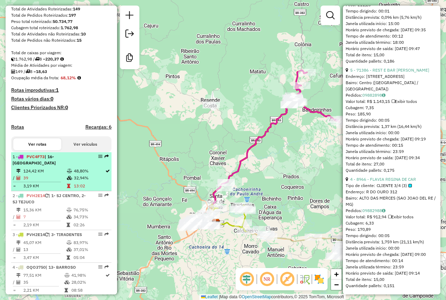
click at [70, 173] on icon at bounding box center [69, 171] width 5 height 4
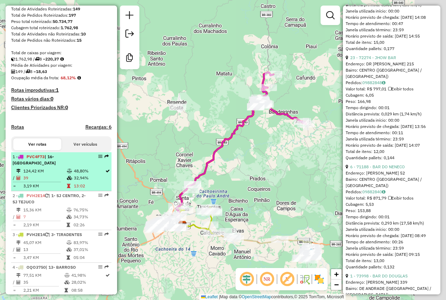
scroll to position [848, 0]
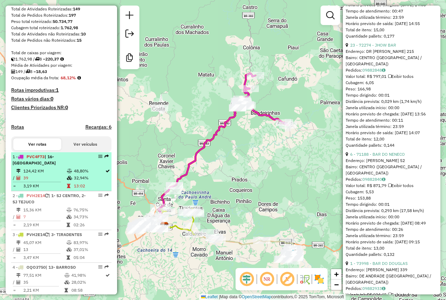
click at [72, 174] on li "1 - PVC4F73 | 16- [GEOGRAPHIC_DATA] 124,42 KM 48,80% / 39 32,94% = 3,19 KM 13:02" at bounding box center [61, 171] width 100 height 39
drag, startPoint x: 61, startPoint y: 176, endPoint x: 93, endPoint y: 182, distance: 32.0
click at [93, 182] on table "124,42 KM 48,80% / 39 32,94% = 3,19 KM 13:02" at bounding box center [61, 179] width 97 height 22
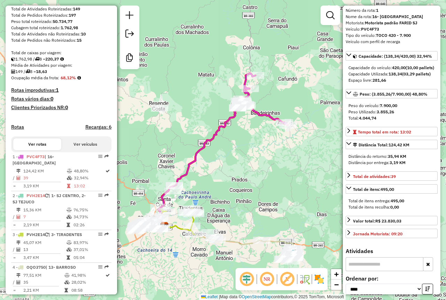
scroll to position [12, 0]
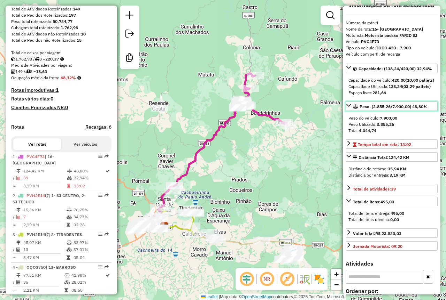
drag, startPoint x: 428, startPoint y: 120, endPoint x: 414, endPoint y: 118, distance: 14.3
click at [414, 111] on link "Peso: (3.855,26/7.900,00) 48,80%" at bounding box center [391, 106] width 92 height 9
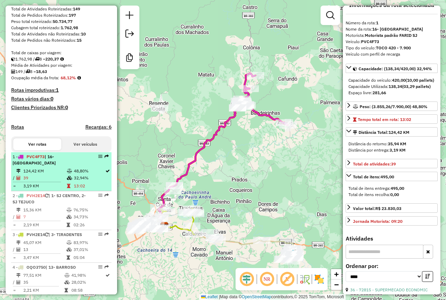
click at [76, 182] on td "32,94%" at bounding box center [88, 178] width 31 height 7
click at [72, 166] on div "1 - PVC4F73 | 16- [GEOGRAPHIC_DATA]" at bounding box center [50, 160] width 74 height 13
drag, startPoint x: 72, startPoint y: 177, endPoint x: 86, endPoint y: 187, distance: 17.3
click at [87, 188] on table "124,42 KM 48,80% / 39 32,94% = 3,19 KM 13:02" at bounding box center [61, 179] width 97 height 22
click at [74, 175] on td "48,80%" at bounding box center [88, 171] width 31 height 7
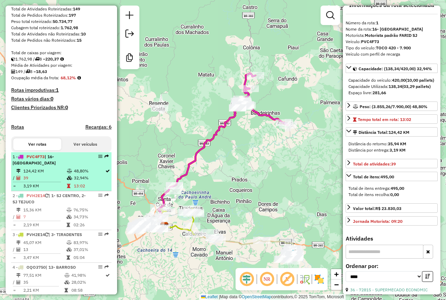
drag, startPoint x: 72, startPoint y: 177, endPoint x: 81, endPoint y: 180, distance: 8.9
click at [86, 187] on table "124,42 KM 48,80% / 39 32,94% = 3,19 KM 13:02" at bounding box center [61, 179] width 97 height 22
click at [72, 174] on li "1 - PVC4F73 | 16- [GEOGRAPHIC_DATA] 124,42 KM 48,80% / 39 32,94% = 3,19 KM 13:02" at bounding box center [61, 171] width 100 height 39
drag, startPoint x: 72, startPoint y: 176, endPoint x: 86, endPoint y: 185, distance: 16.2
click at [86, 185] on table "124,42 KM 48,80% / 39 32,94% = 3,19 KM 13:02" at bounding box center [61, 179] width 97 height 22
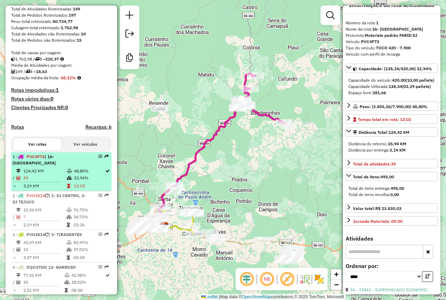
click at [74, 181] on td "32,94%" at bounding box center [88, 178] width 31 height 7
click at [74, 182] on td "32,94%" at bounding box center [88, 178] width 31 height 7
click at [73, 182] on td "32,94%" at bounding box center [88, 178] width 31 height 7
click at [74, 182] on td "32,94%" at bounding box center [88, 178] width 31 height 7
click at [73, 182] on td "32,94%" at bounding box center [88, 178] width 31 height 7
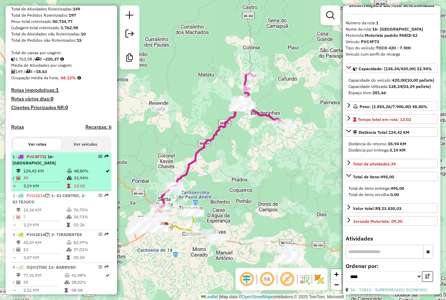
click at [75, 182] on td "32,94%" at bounding box center [88, 178] width 31 height 7
click at [73, 182] on td "32,94%" at bounding box center [88, 178] width 31 height 7
click at [76, 182] on td "32,94%" at bounding box center [88, 178] width 31 height 7
click at [74, 182] on td "32,94%" at bounding box center [88, 178] width 31 height 7
click at [76, 182] on td "32,94%" at bounding box center [88, 178] width 31 height 7
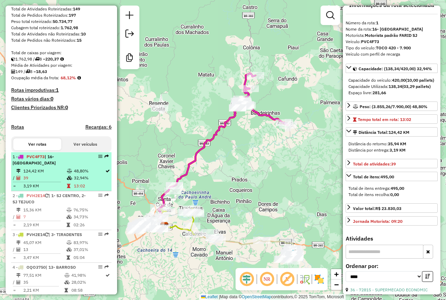
click at [71, 182] on td at bounding box center [69, 178] width 7 height 7
click at [75, 182] on td "32,94%" at bounding box center [88, 178] width 31 height 7
drag, startPoint x: 71, startPoint y: 177, endPoint x: 84, endPoint y: 177, distance: 12.5
click at [84, 175] on tr "124,42 KM 48,80%" at bounding box center [61, 171] width 97 height 7
click at [74, 175] on td "48,80%" at bounding box center [88, 171] width 31 height 7
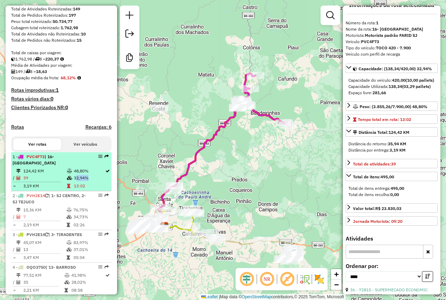
drag, startPoint x: 73, startPoint y: 184, endPoint x: 85, endPoint y: 184, distance: 12.5
click at [85, 182] on td "32,94%" at bounding box center [88, 178] width 31 height 7
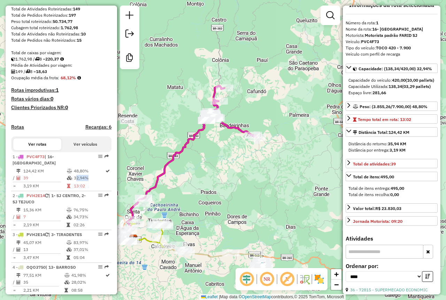
drag, startPoint x: 247, startPoint y: 164, endPoint x: 216, endPoint y: 177, distance: 33.4
click at [216, 177] on div "Janela de atendimento Grade de atendimento Capacidade Transportadoras Veículos …" at bounding box center [223, 150] width 446 height 300
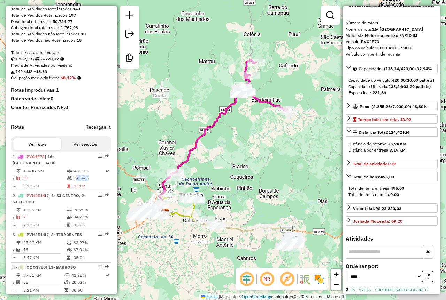
drag, startPoint x: 213, startPoint y: 163, endPoint x: 249, endPoint y: 136, distance: 44.5
click at [248, 136] on div "Janela de atendimento Grade de atendimento Capacidade Transportadoras Veículos …" at bounding box center [223, 150] width 446 height 300
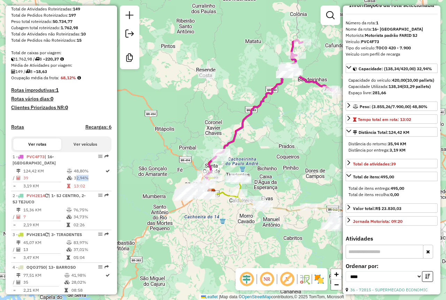
drag, startPoint x: 226, startPoint y: 171, endPoint x: 275, endPoint y: 149, distance: 53.4
click at [275, 149] on div "Janela de atendimento Grade de atendimento Capacidade Transportadoras Veículos …" at bounding box center [223, 150] width 446 height 300
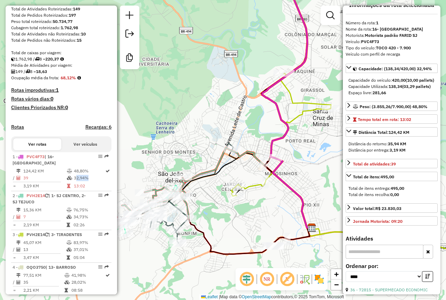
drag, startPoint x: 216, startPoint y: 210, endPoint x: 296, endPoint y: 195, distance: 81.1
click at [296, 195] on div "Janela de atendimento Grade de atendimento Capacidade Transportadoras Veículos …" at bounding box center [223, 150] width 446 height 300
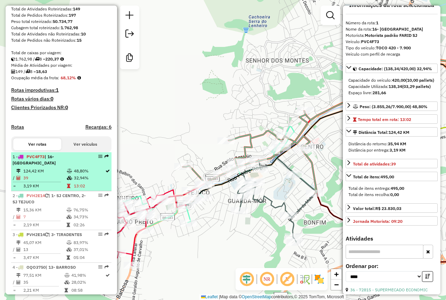
click at [67, 182] on td at bounding box center [69, 178] width 7 height 7
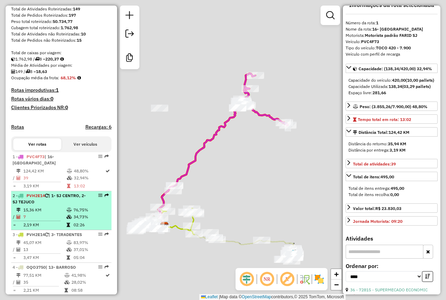
click at [71, 205] on div "2 - PVH2E14 | 1- SJ CENTRO, 2- SJ TEJUCO" at bounding box center [50, 199] width 74 height 13
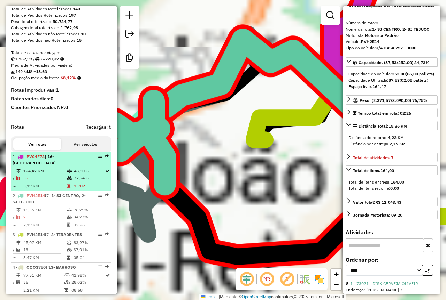
click at [71, 182] on td at bounding box center [69, 178] width 7 height 7
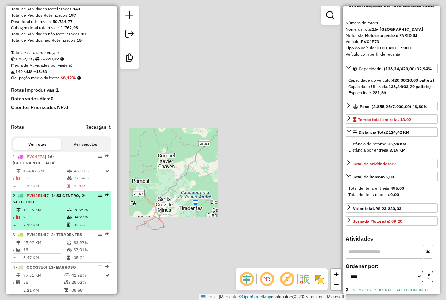
click at [78, 213] on li "2 - PVH2E14 | 1- SJ CENTRO, 2- SJ TEJUCO 15,36 KM 76,75% / 7 34,73% = 2,19 KM 0…" at bounding box center [61, 210] width 100 height 39
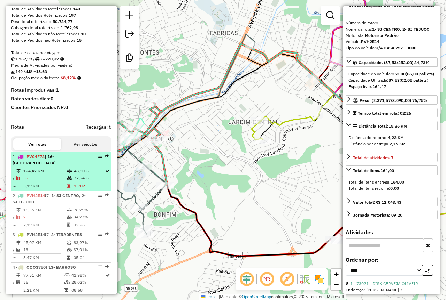
click at [74, 175] on td "48,80%" at bounding box center [88, 171] width 31 height 7
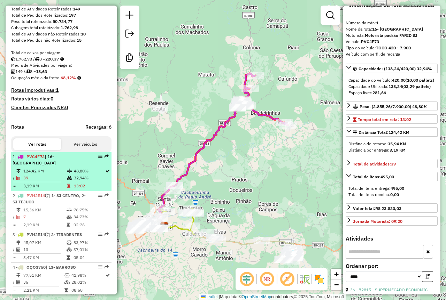
click at [78, 182] on td "32,94%" at bounding box center [88, 178] width 31 height 7
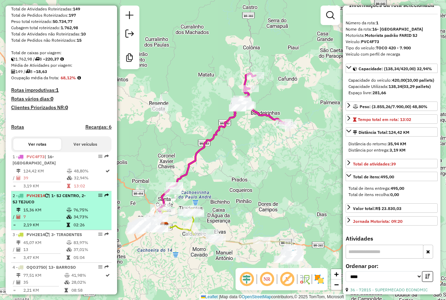
click at [84, 204] on div "2 - PVH2E14 | 1- SJ CENTRO, 2- SJ TEJUCO" at bounding box center [50, 199] width 74 height 13
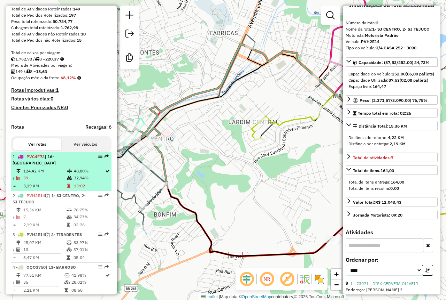
click at [77, 182] on td "32,94%" at bounding box center [88, 178] width 31 height 7
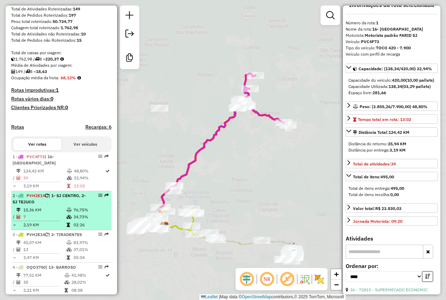
click at [86, 204] on div "2 - PVH2E14 | 1- SJ CENTRO, 2- SJ TEJUCO" at bounding box center [61, 199] width 97 height 13
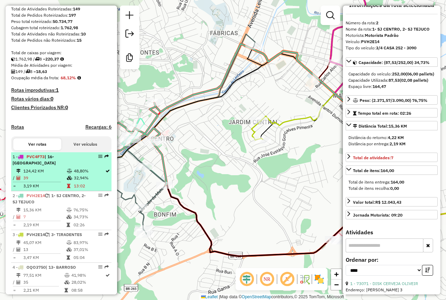
click at [77, 182] on td "32,94%" at bounding box center [88, 178] width 31 height 7
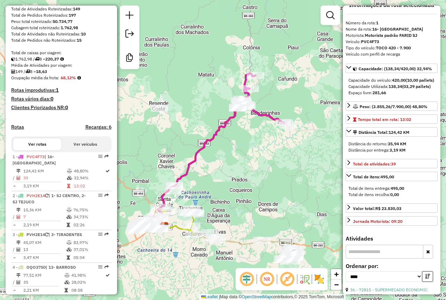
drag, startPoint x: 412, startPoint y: 163, endPoint x: 389, endPoint y: 163, distance: 23.3
click at [389, 153] on div "Distância por entrega: 3,19 KM" at bounding box center [391, 150] width 86 height 6
click at [407, 153] on div "Distância por entrega: 3,19 KM" at bounding box center [391, 150] width 86 height 6
drag, startPoint x: 391, startPoint y: 104, endPoint x: 345, endPoint y: 105, distance: 45.3
click at [345, 99] on div "Capacidade do veículo: 420,00 (10,00 pallets) Capacidade Utilizada: 138,34 (03,…" at bounding box center [391, 86] width 92 height 24
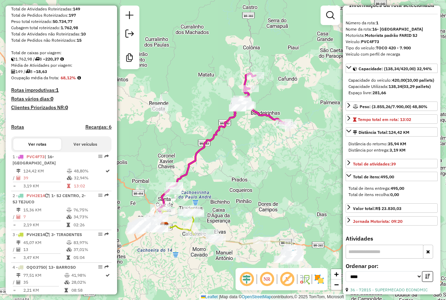
click at [411, 96] on div "Espaço livre: 281,66" at bounding box center [391, 93] width 86 height 6
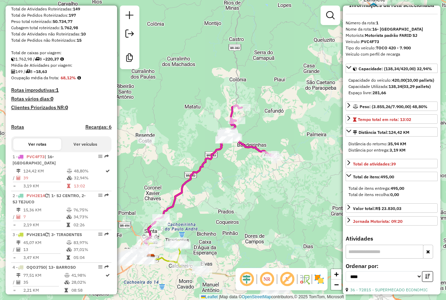
drag, startPoint x: 269, startPoint y: 135, endPoint x: 255, endPoint y: 167, distance: 34.8
click at [255, 167] on div "Janela de atendimento Grade de atendimento Capacidade Transportadoras Veículos …" at bounding box center [223, 150] width 446 height 300
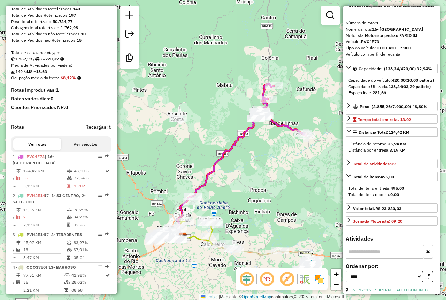
drag, startPoint x: 255, startPoint y: 179, endPoint x: 289, endPoint y: 158, distance: 39.7
click at [291, 158] on div "Janela de atendimento Grade de atendimento Capacidade Transportadoras Veículos …" at bounding box center [223, 150] width 446 height 300
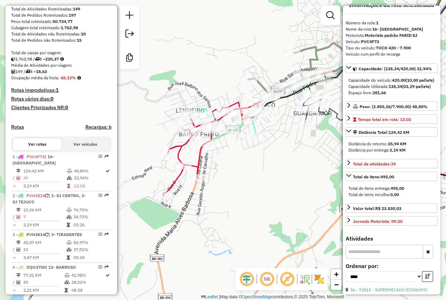
drag, startPoint x: 275, startPoint y: 50, endPoint x: 242, endPoint y: 74, distance: 40.7
click at [242, 74] on div "Janela de atendimento Grade de atendimento Capacidade Transportadoras Veículos …" at bounding box center [223, 150] width 446 height 300
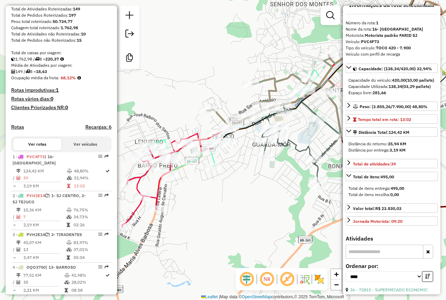
drag, startPoint x: 267, startPoint y: 47, endPoint x: 251, endPoint y: 64, distance: 23.1
click at [251, 64] on div "Janela de atendimento Grade de atendimento Capacidade Transportadoras Veículos …" at bounding box center [223, 150] width 446 height 300
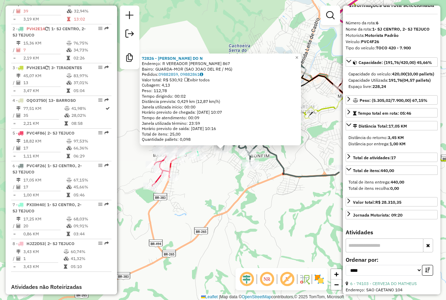
scroll to position [400, 0]
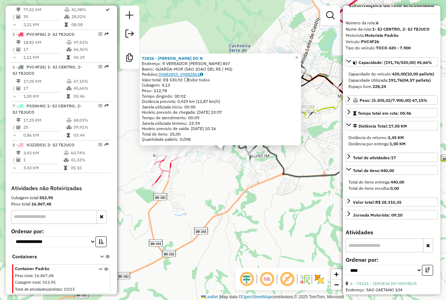
click at [195, 73] on link "09882859, 09882861" at bounding box center [180, 74] width 45 height 5
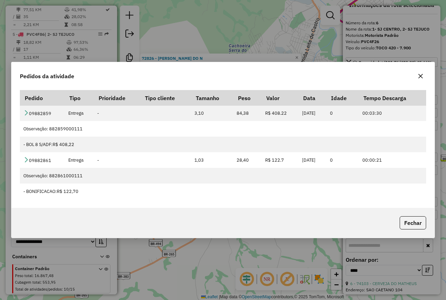
click at [419, 77] on icon "button" at bounding box center [420, 76] width 6 height 6
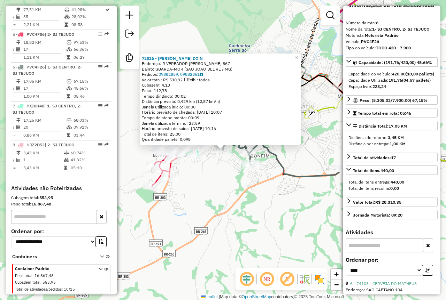
click at [294, 160] on div "72826 - [PERSON_NAME] DO N Endereço: R VEREADOR [PERSON_NAME] 867 Bairro: GUARD…" at bounding box center [223, 150] width 446 height 300
